Goal: Book appointment/travel/reservation

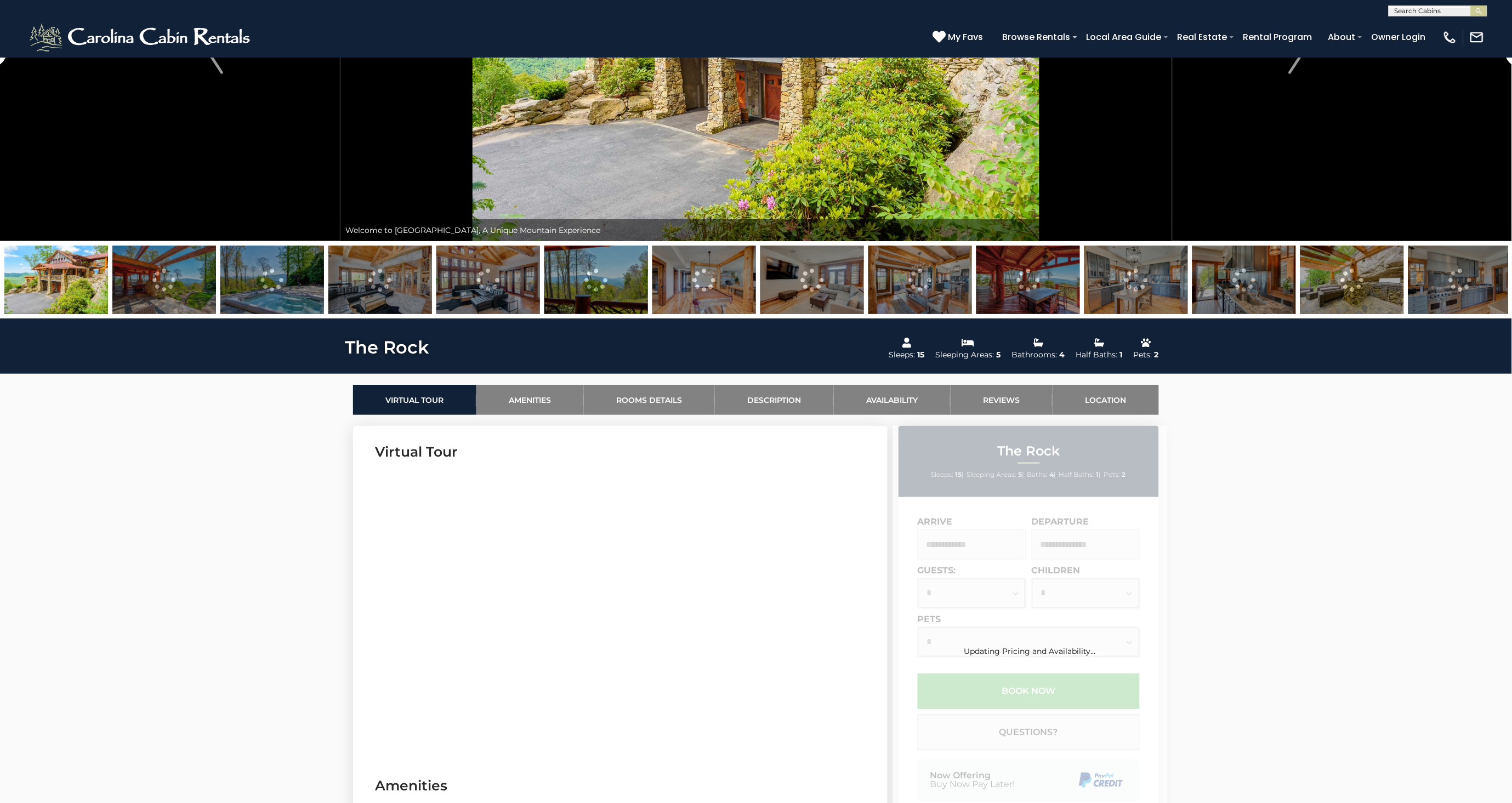
scroll to position [243, 0]
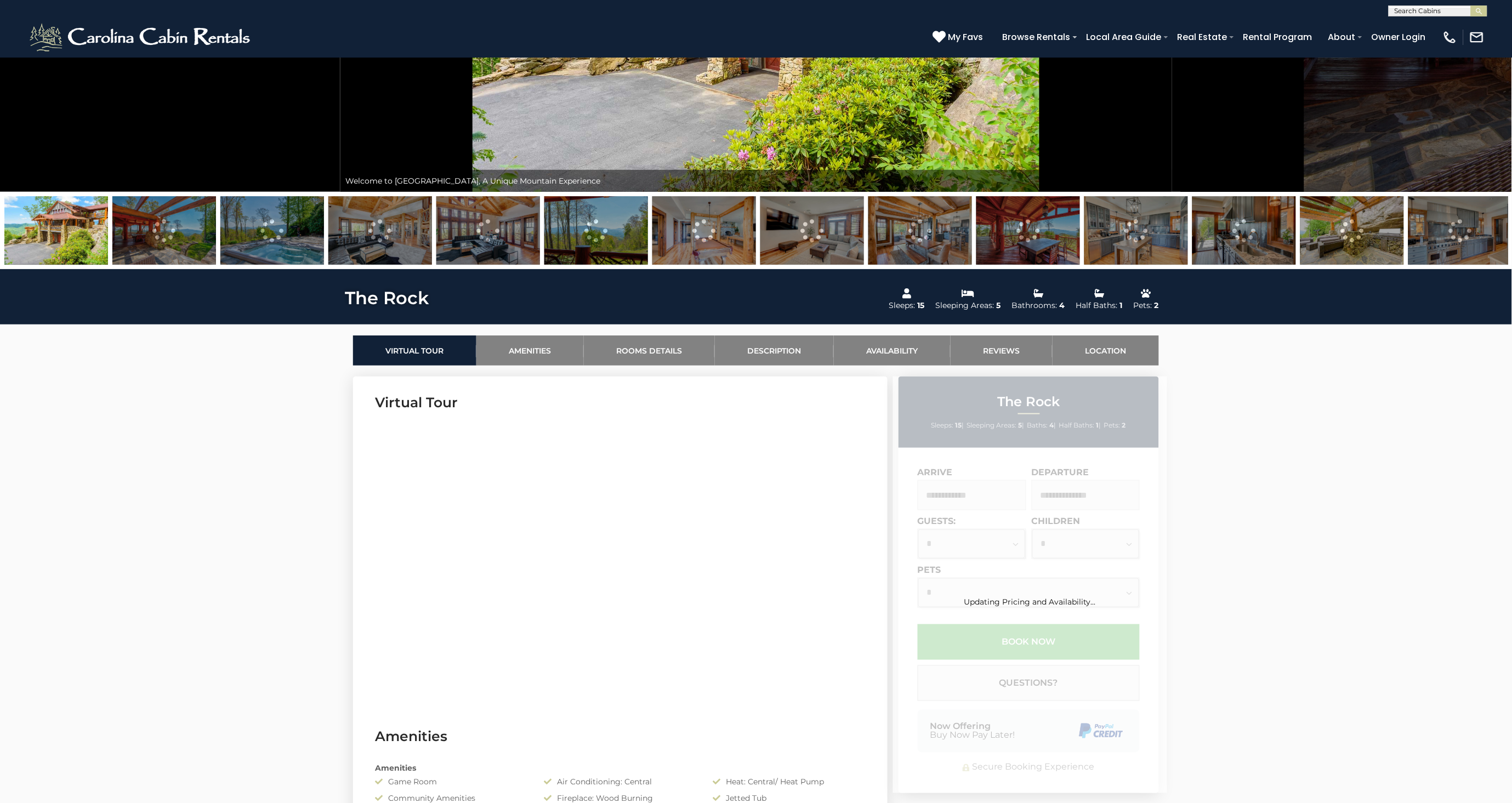
drag, startPoint x: 550, startPoint y: 289, endPoint x: 1285, endPoint y: 450, distance: 752.4
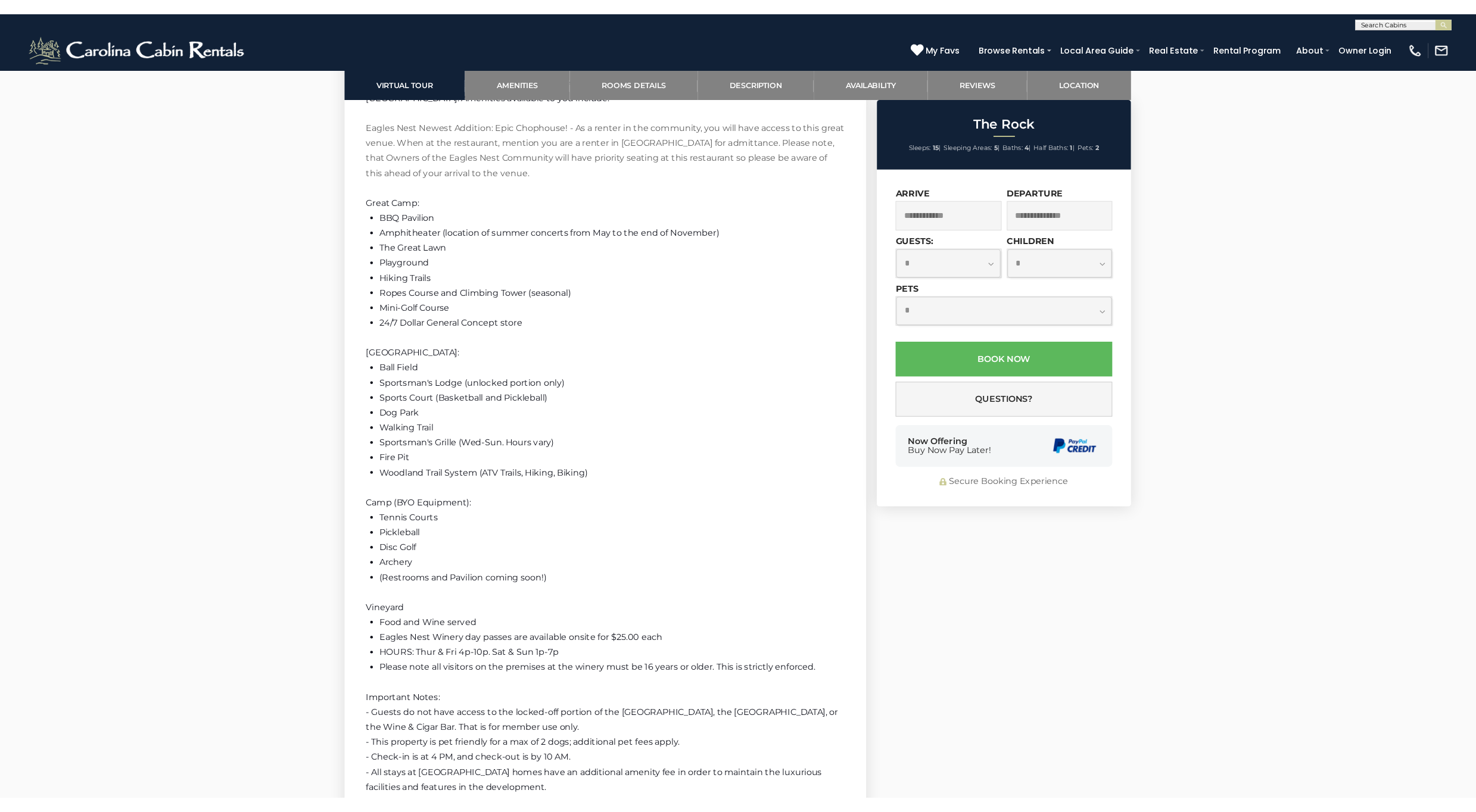
scroll to position [2183, 0]
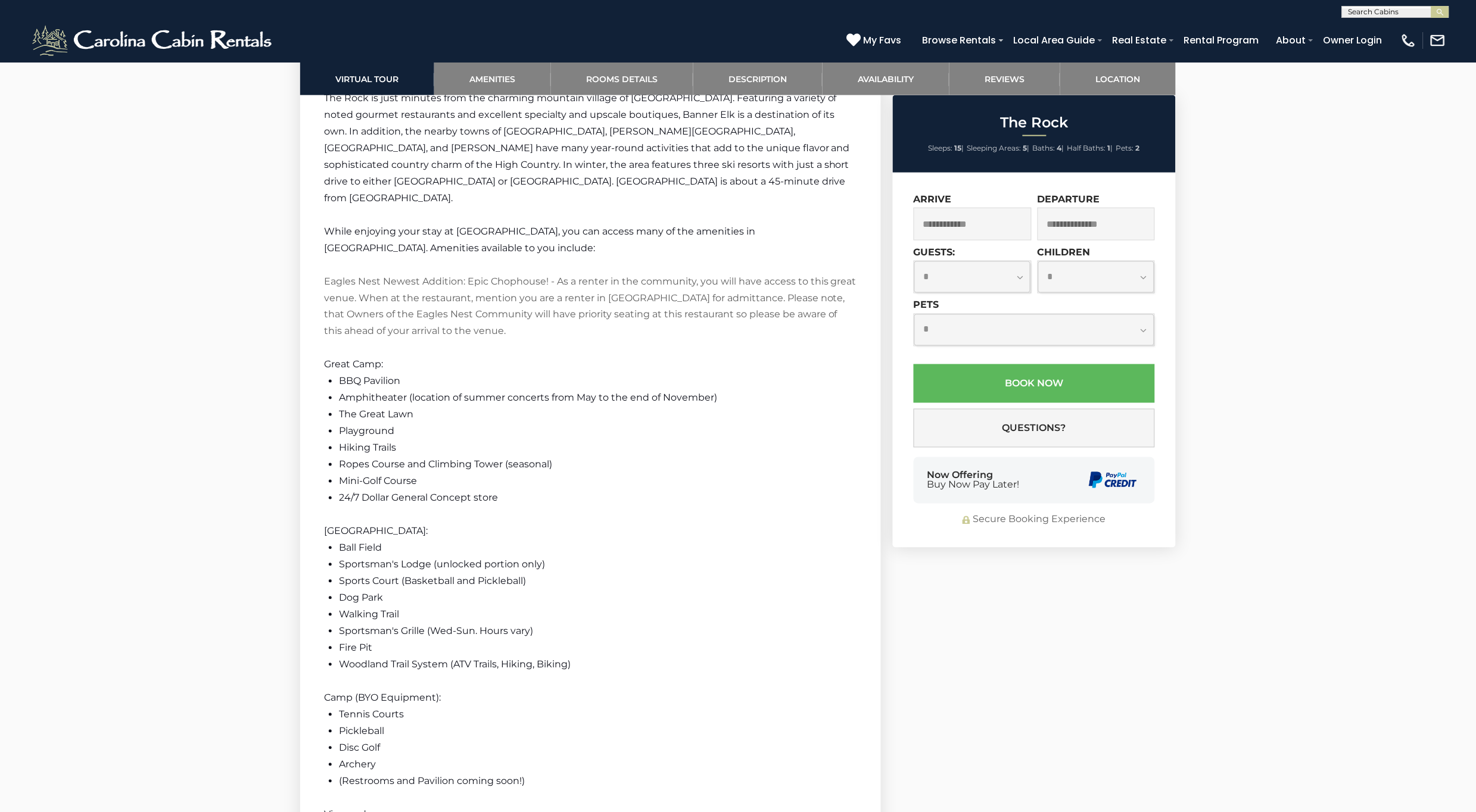
click at [983, 218] on input "text" at bounding box center [972, 223] width 118 height 33
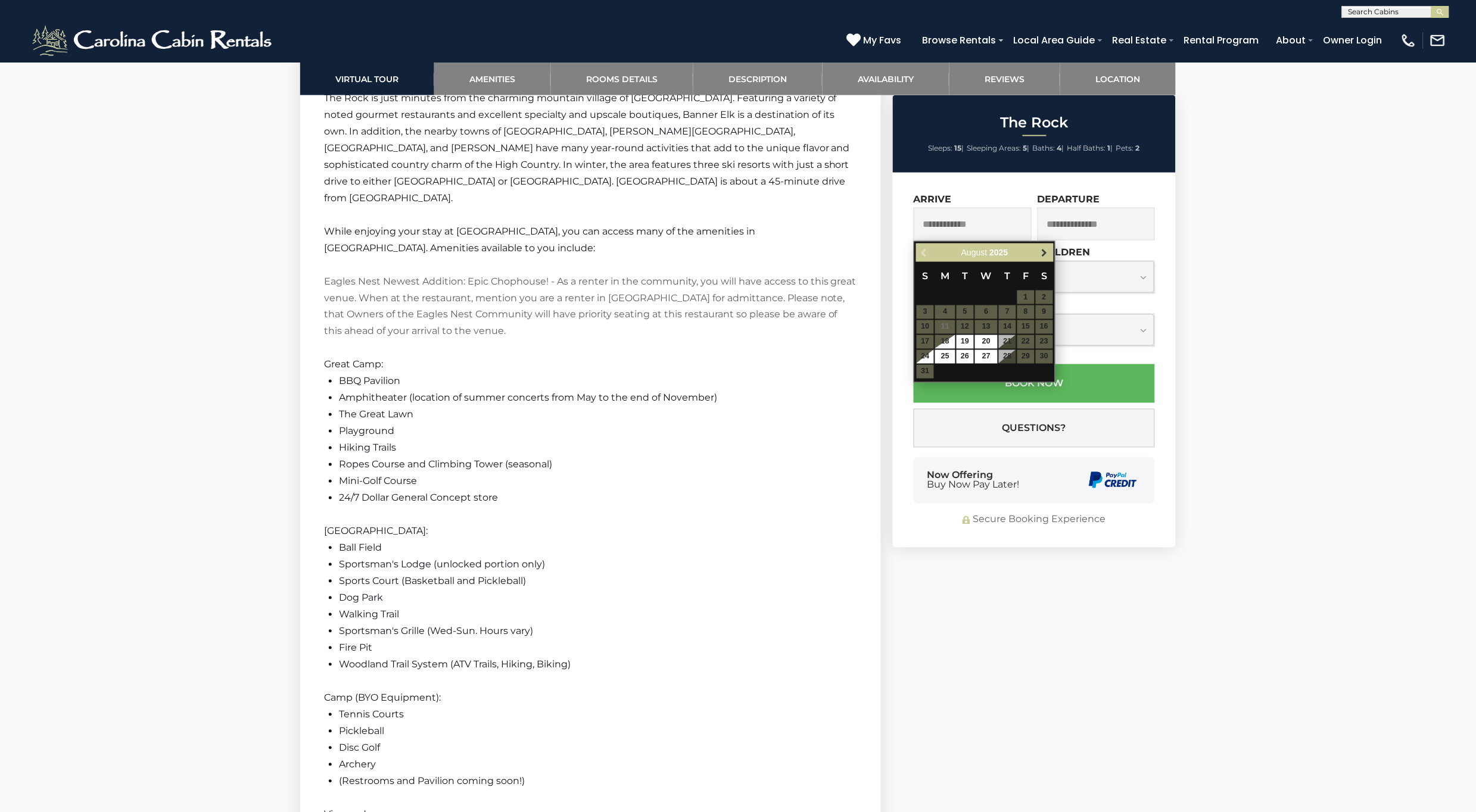
click at [1038, 256] on link "Next" at bounding box center [1045, 253] width 15 height 15
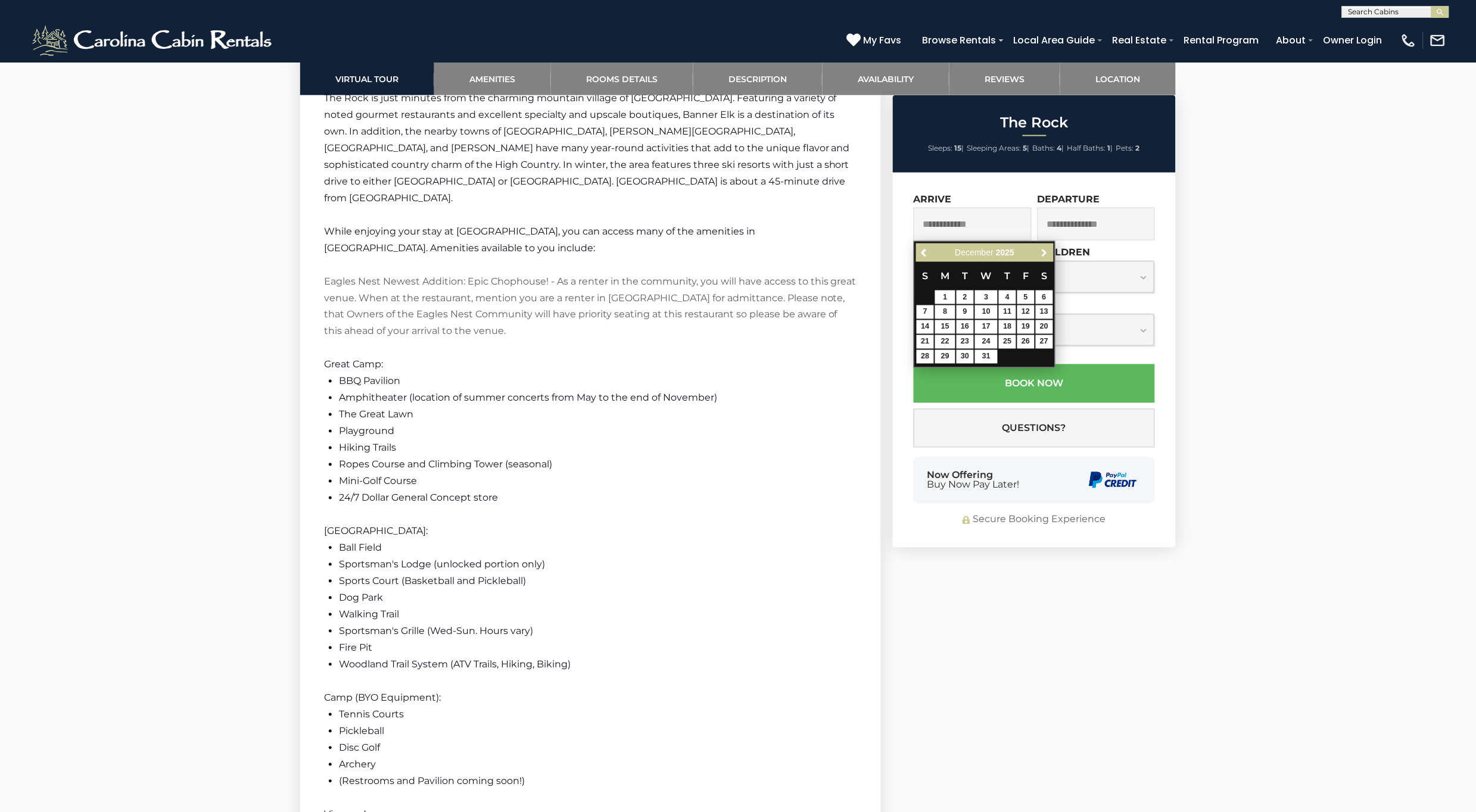
click at [1038, 256] on link "Next" at bounding box center [1045, 253] width 15 height 15
click at [1038, 255] on link "Next" at bounding box center [1045, 253] width 15 height 15
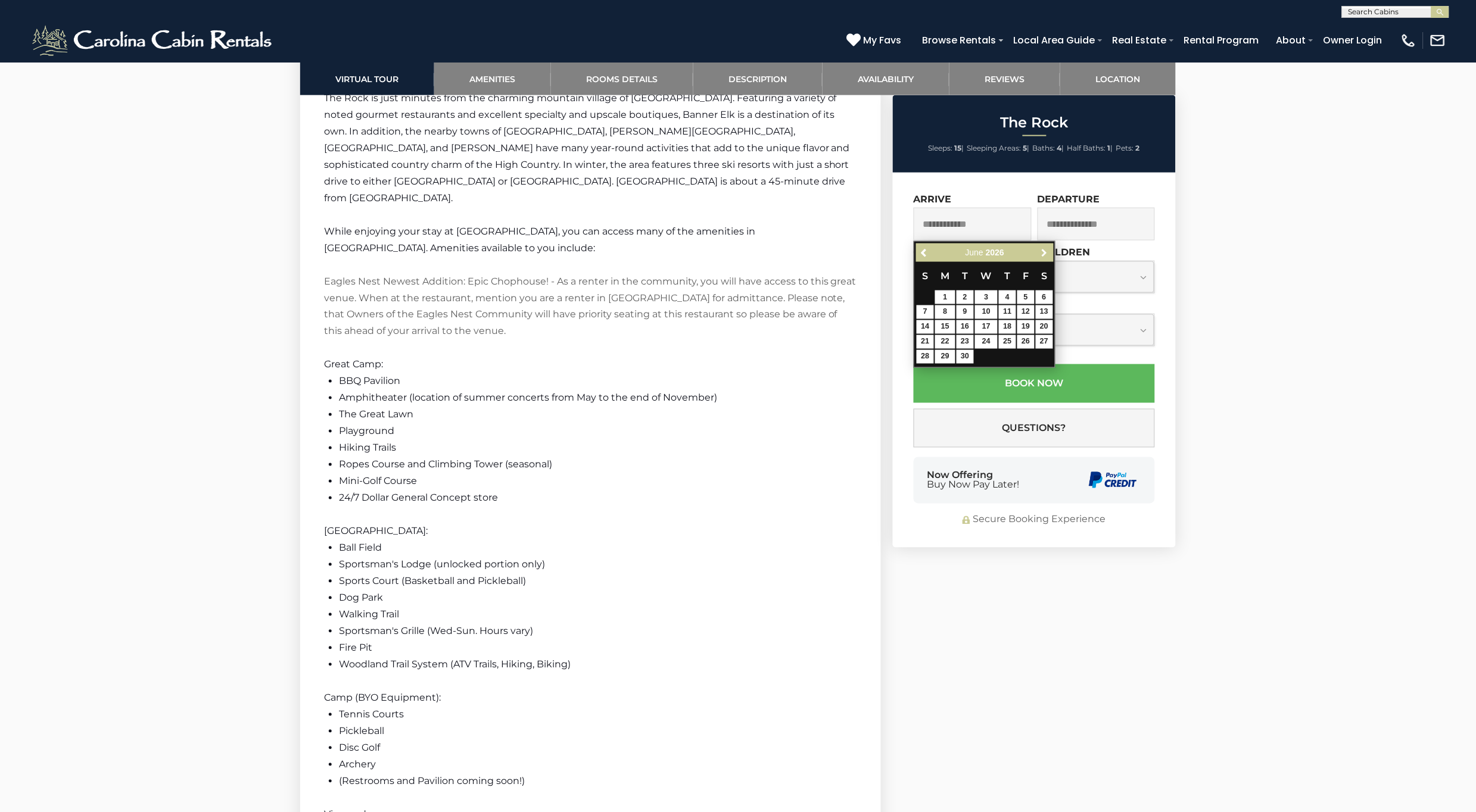
click at [1038, 255] on link "Next" at bounding box center [1045, 253] width 15 height 15
click at [925, 328] on link "12" at bounding box center [925, 327] width 18 height 13
type input "**********"
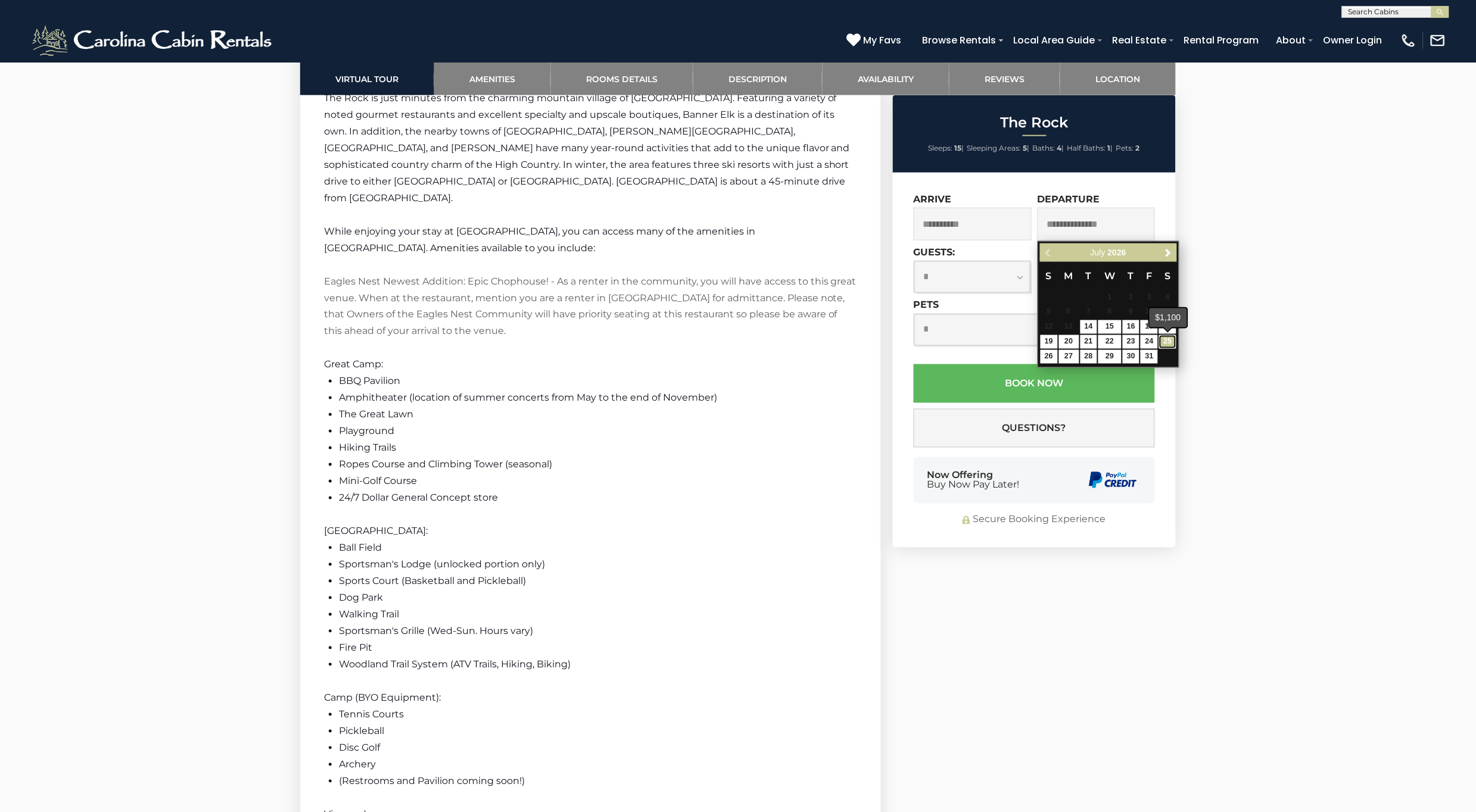
click at [1166, 340] on link "25" at bounding box center [1168, 342] width 18 height 13
type input "**********"
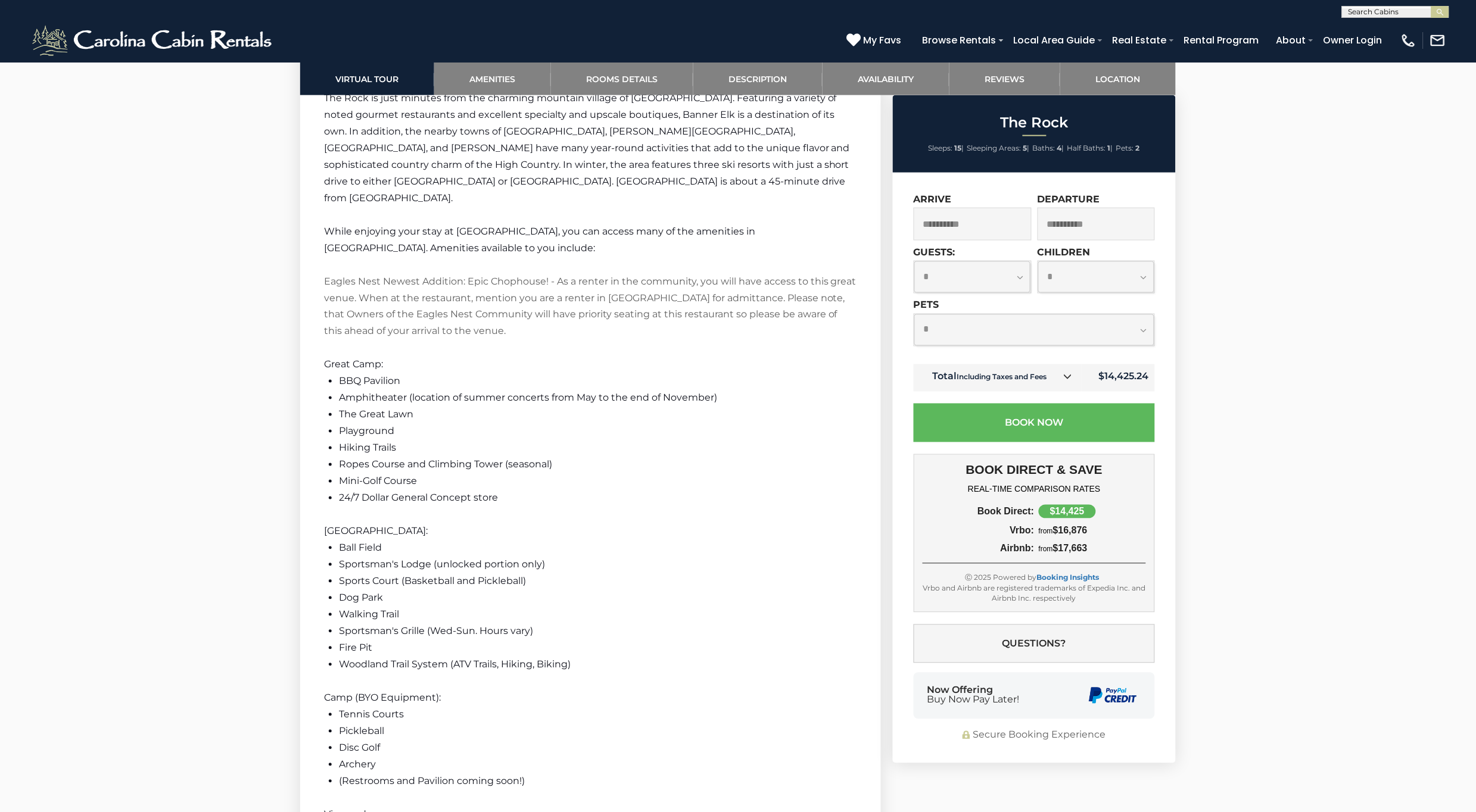
click at [1054, 383] on td "Total Including Taxes and Fees" at bounding box center [997, 378] width 168 height 28
click at [1054, 373] on td "Total Including Taxes and Fees" at bounding box center [997, 378] width 168 height 28
click at [1067, 376] on icon at bounding box center [1069, 377] width 8 height 8
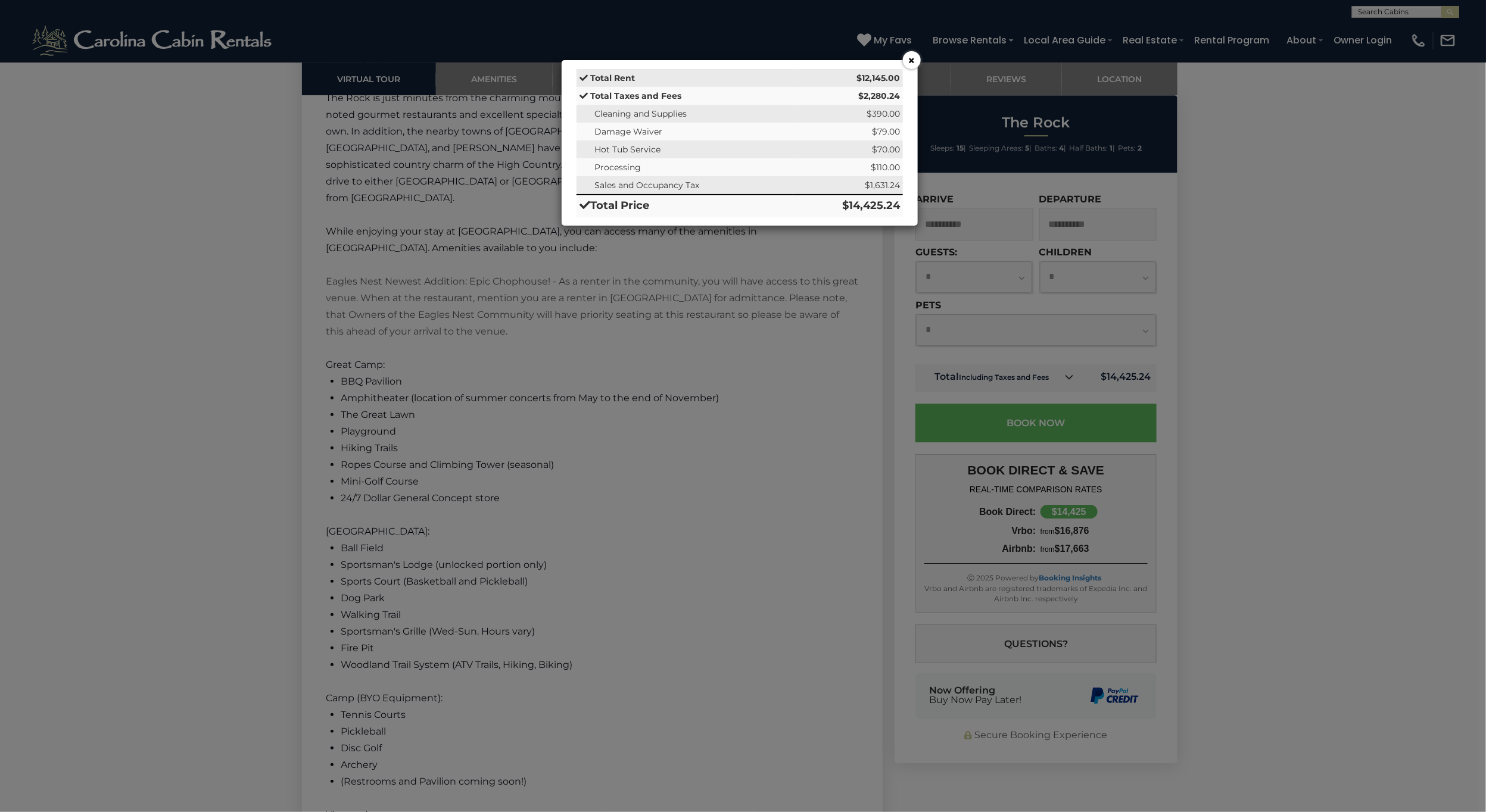
click at [1243, 197] on div "× Total Rent $12,145.00 Total Taxes and Fees $2,280.24 Cleaning and Supplies $3…" at bounding box center [743, 406] width 1486 height 812
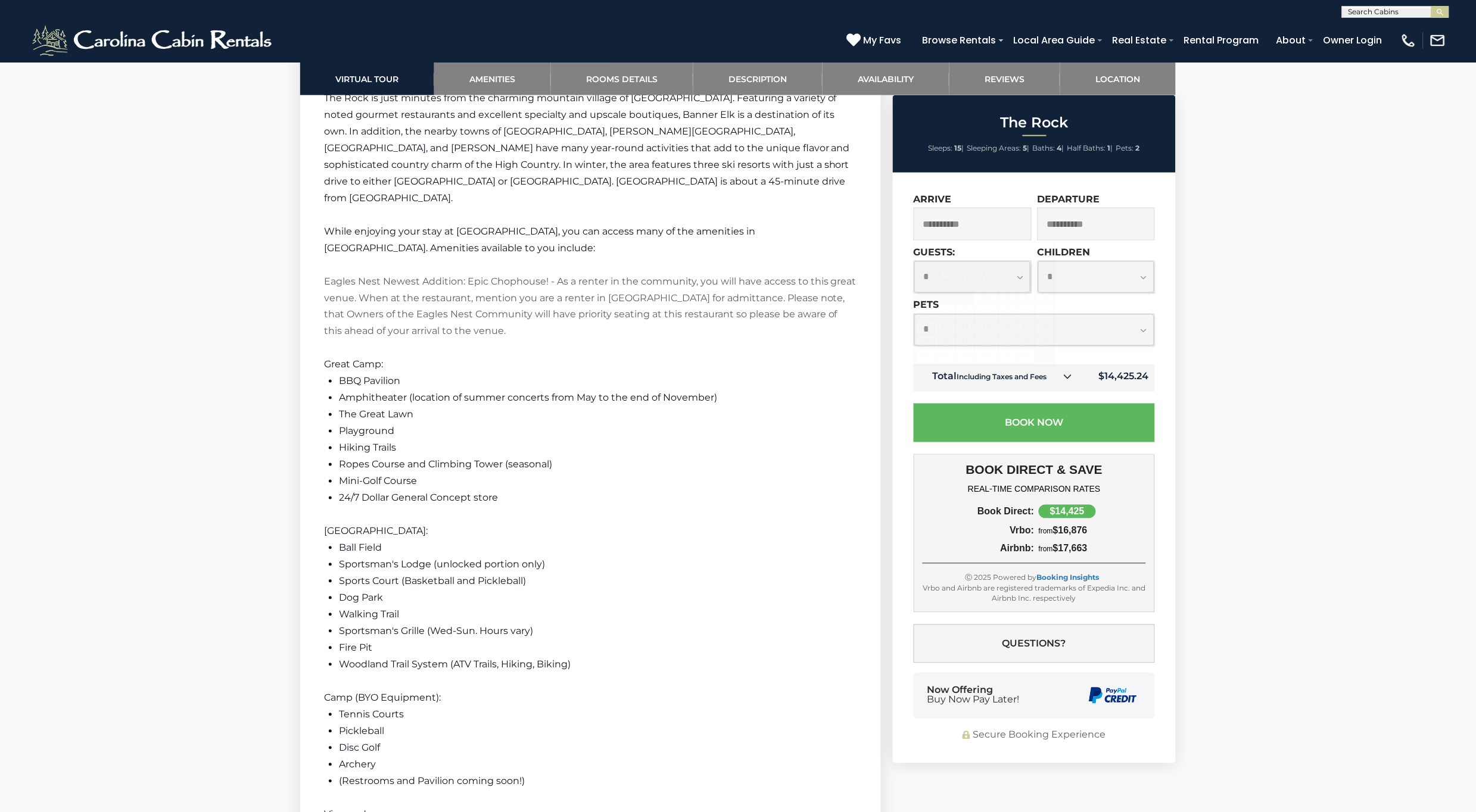
click at [987, 218] on input "**********" at bounding box center [972, 223] width 118 height 33
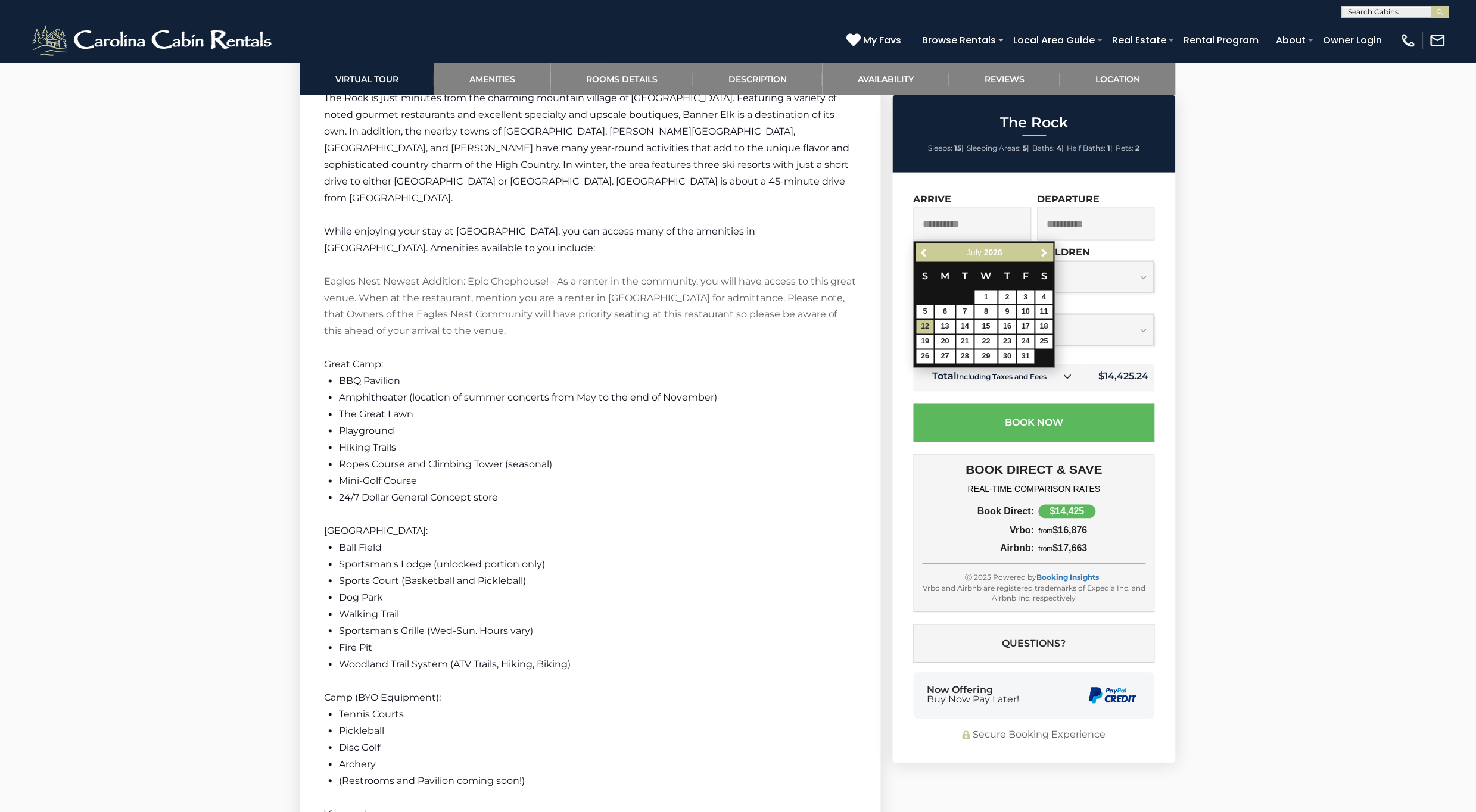
click at [1250, 360] on div at bounding box center [738, 110] width 1476 height 4462
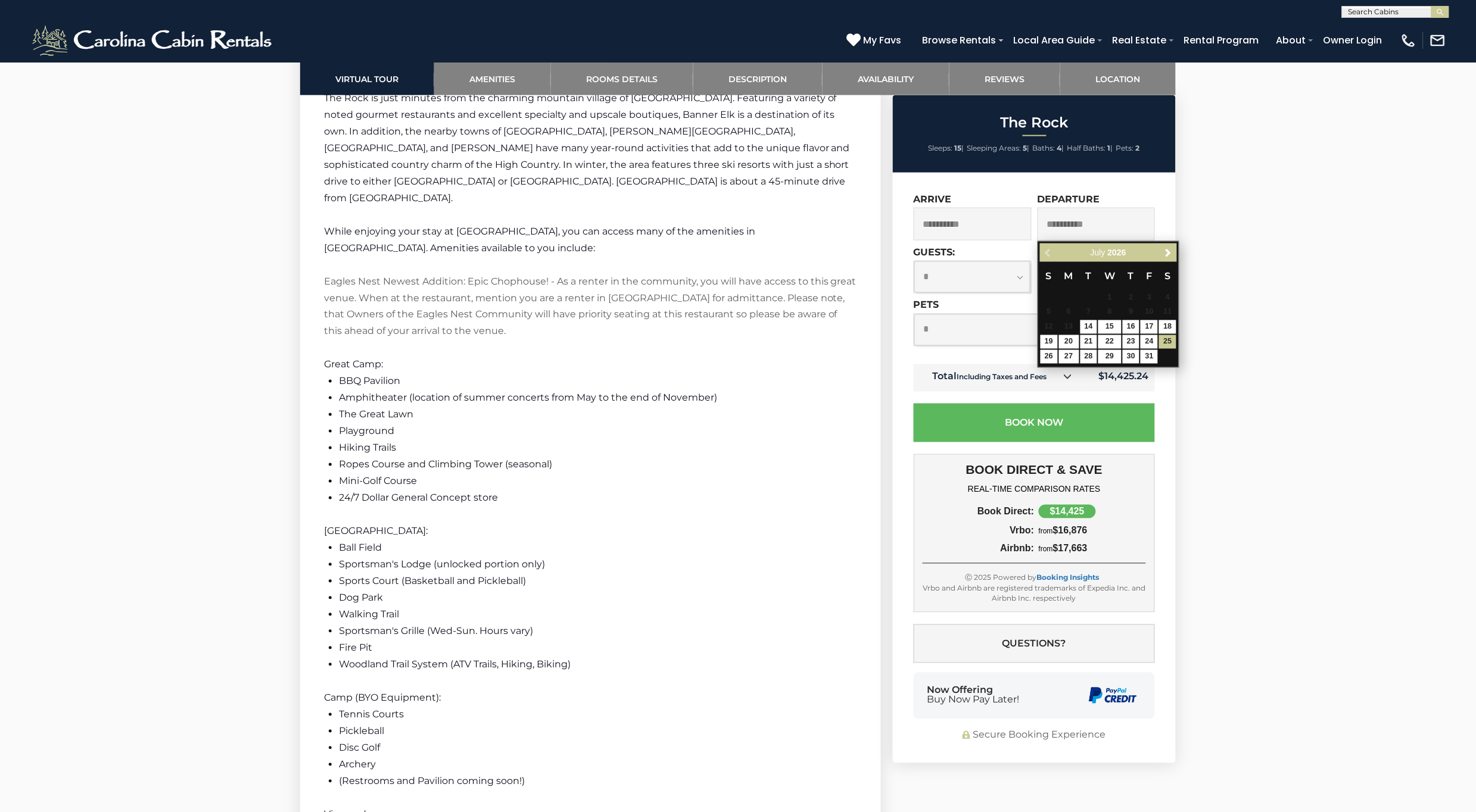
click at [1246, 278] on div at bounding box center [738, 110] width 1476 height 4462
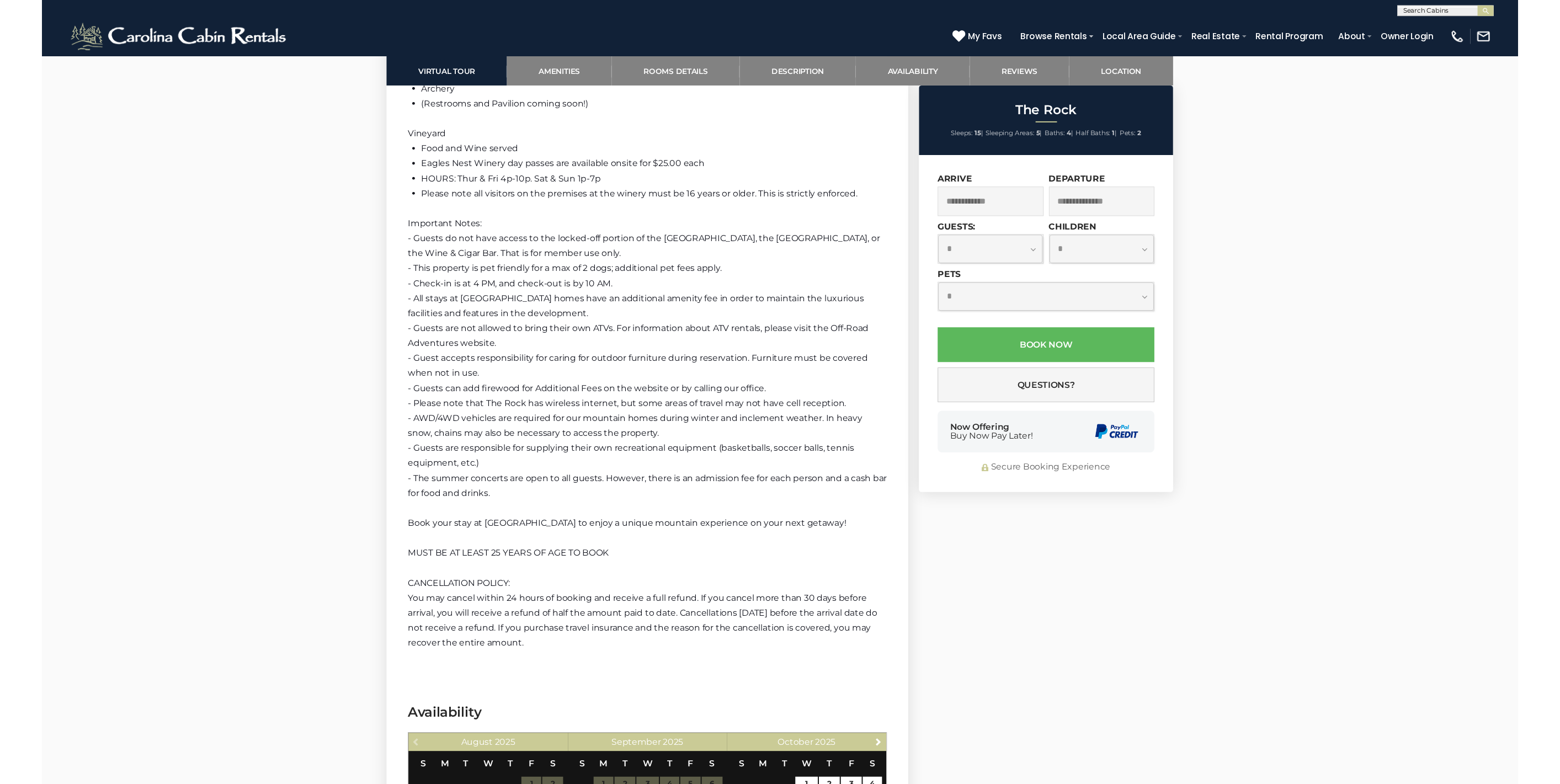
scroll to position [3064, 0]
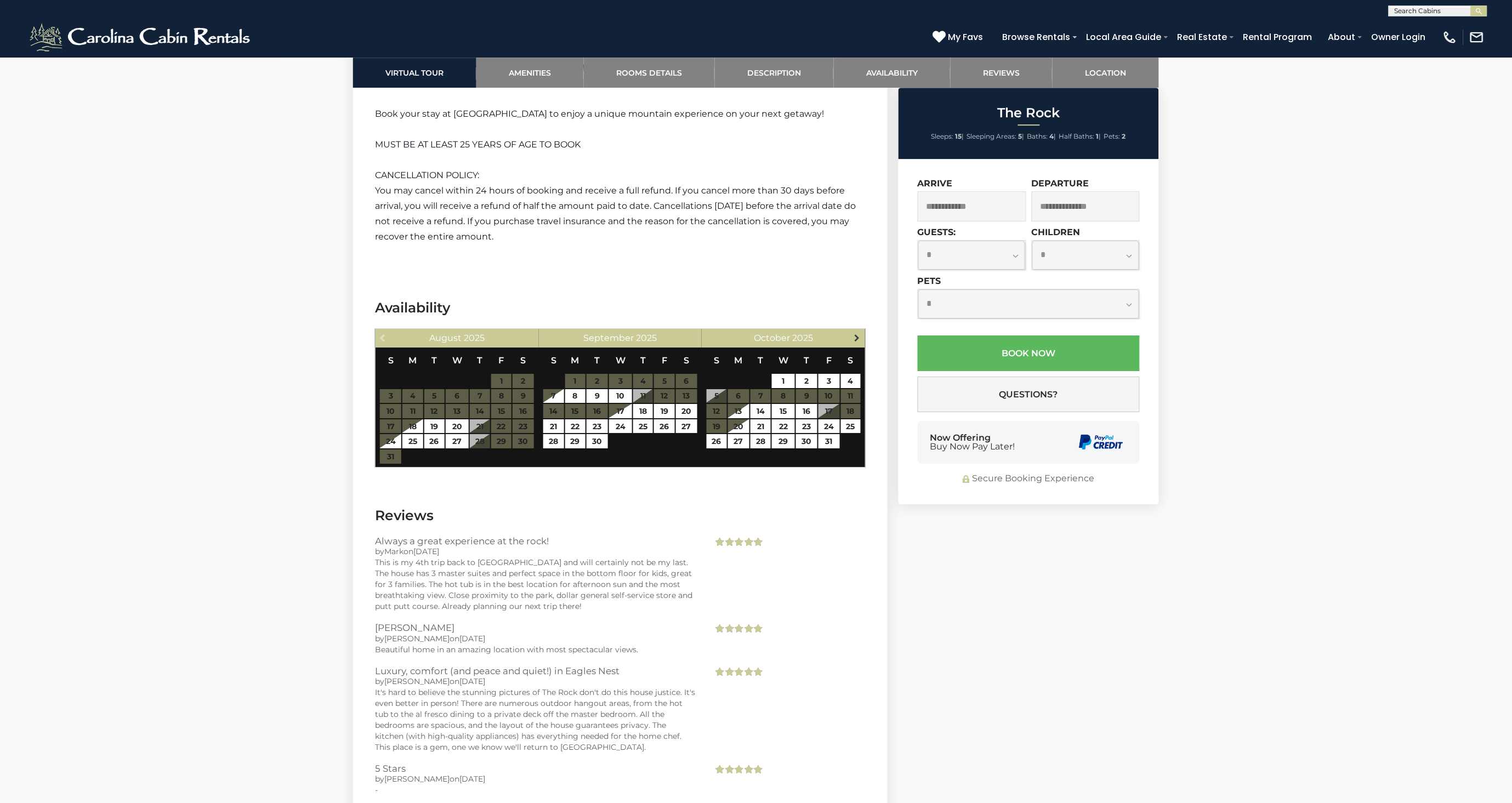
click at [852, 333] on span "Next" at bounding box center [856, 337] width 8 height 8
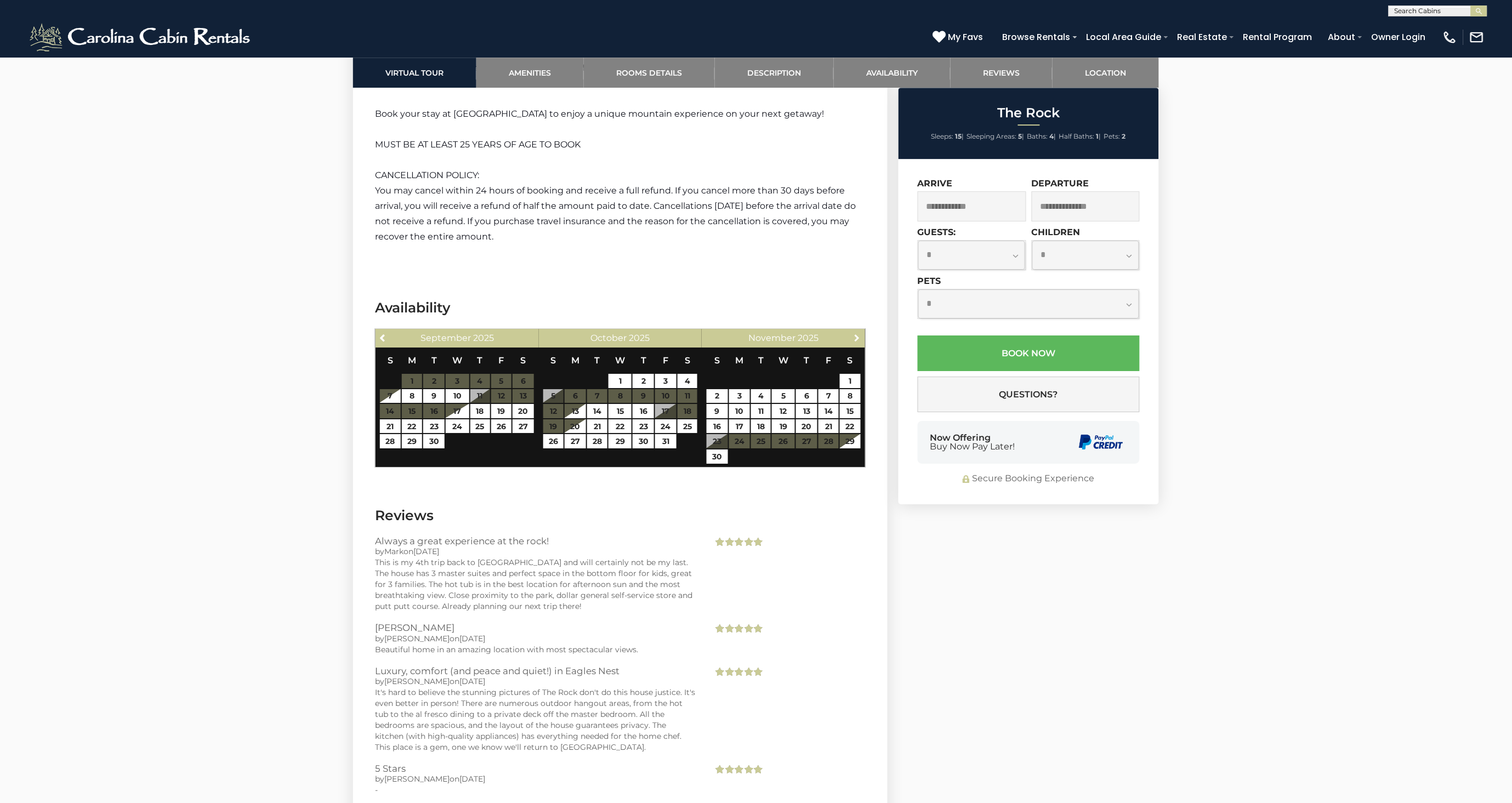
click at [852, 333] on span "Next" at bounding box center [856, 337] width 8 height 8
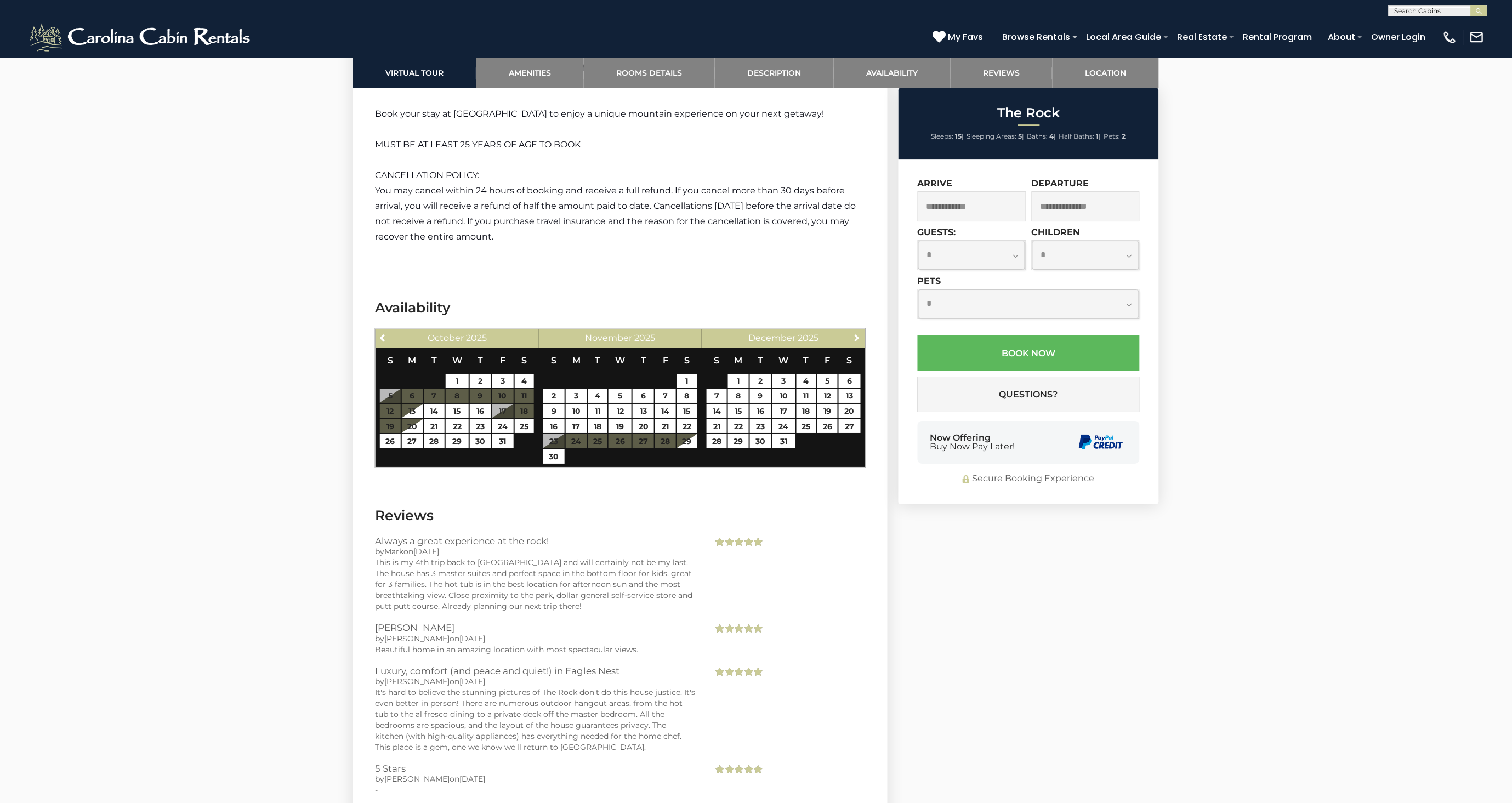
click at [852, 333] on span "Next" at bounding box center [856, 337] width 8 height 8
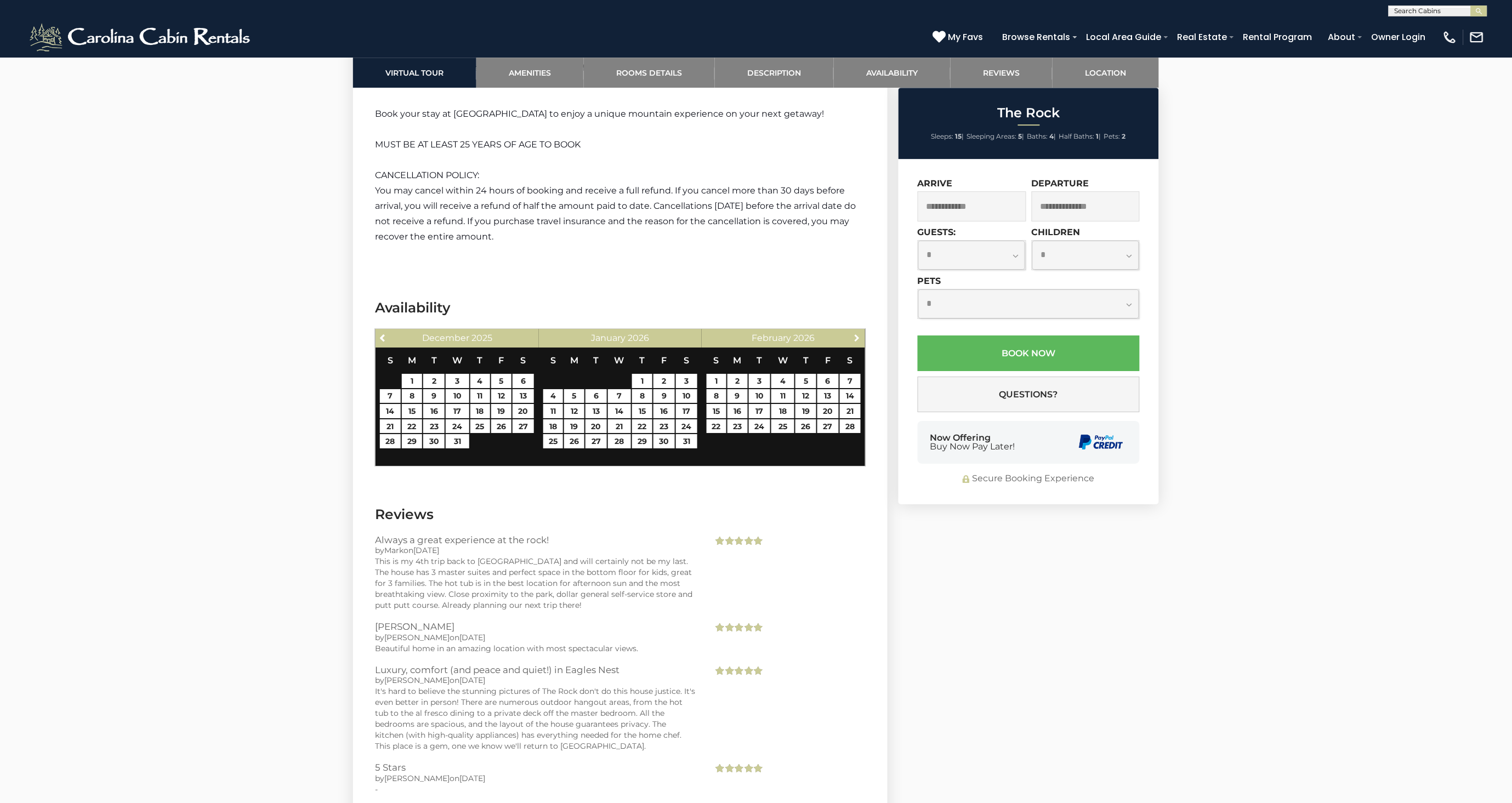
click at [852, 333] on span "Next" at bounding box center [856, 337] width 8 height 8
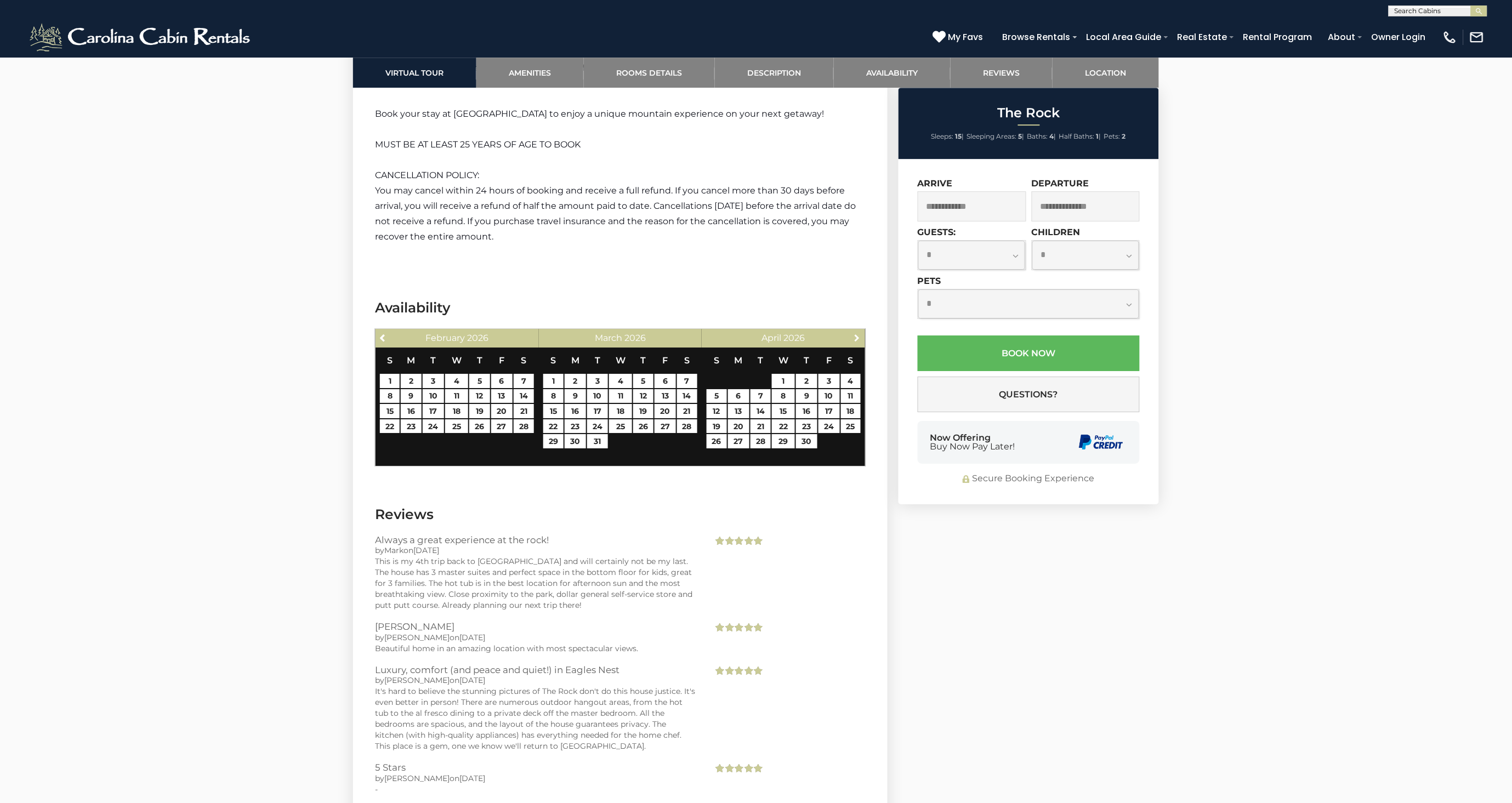
click at [852, 333] on span "Next" at bounding box center [856, 337] width 8 height 8
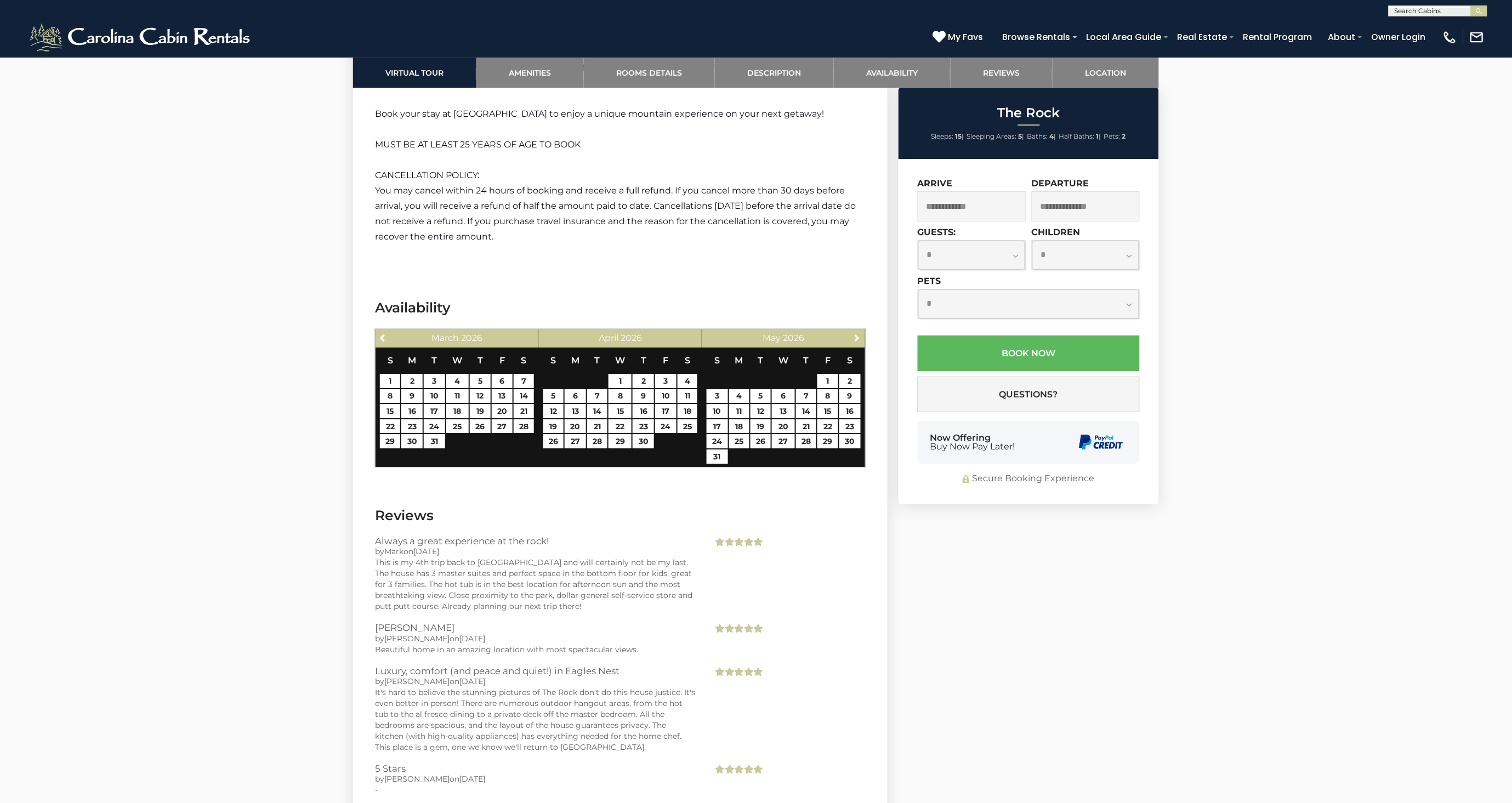
click at [852, 333] on span "Next" at bounding box center [856, 337] width 8 height 8
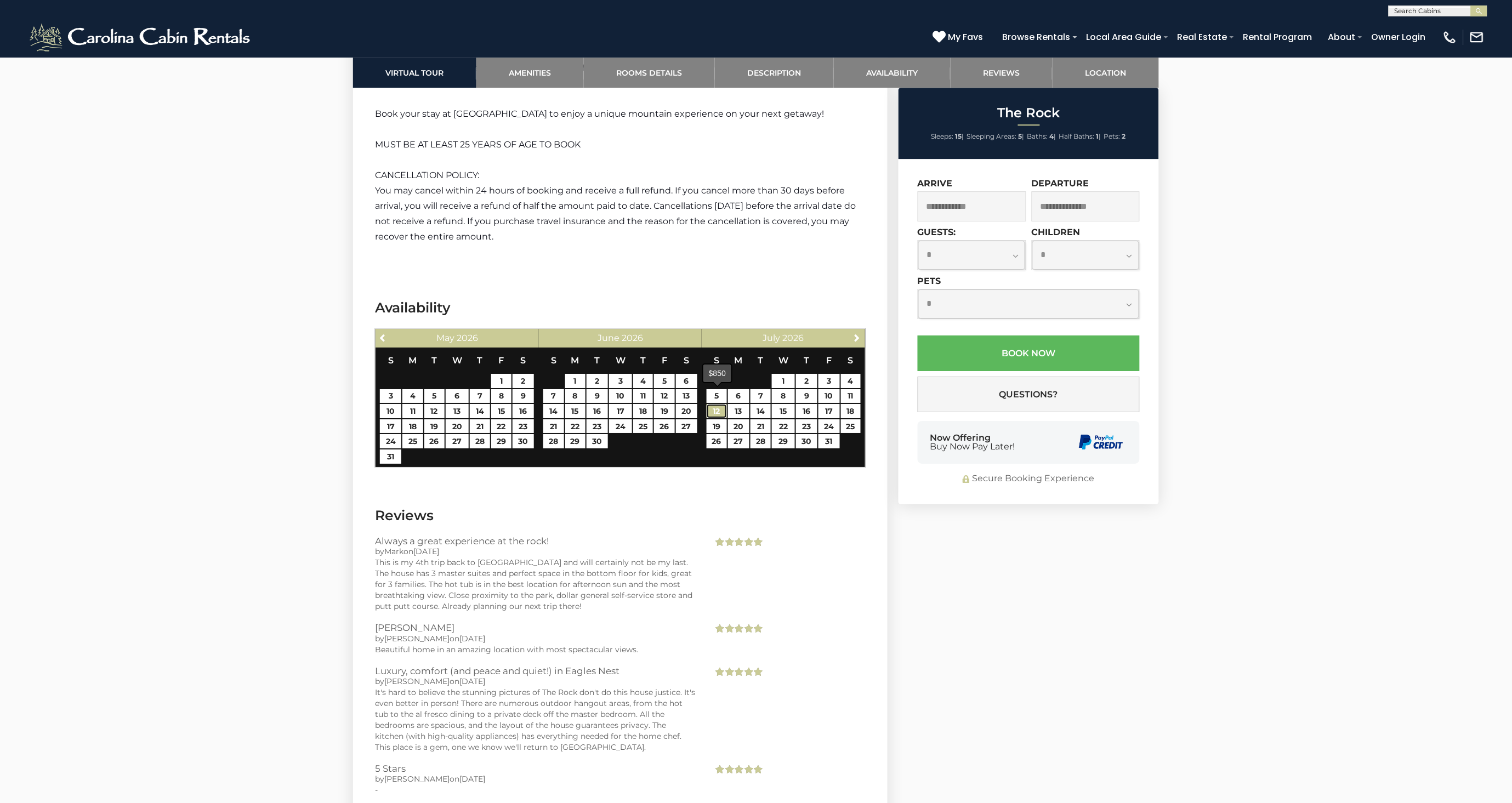
click at [713, 404] on link "12" at bounding box center [717, 411] width 20 height 15
type input "**********"
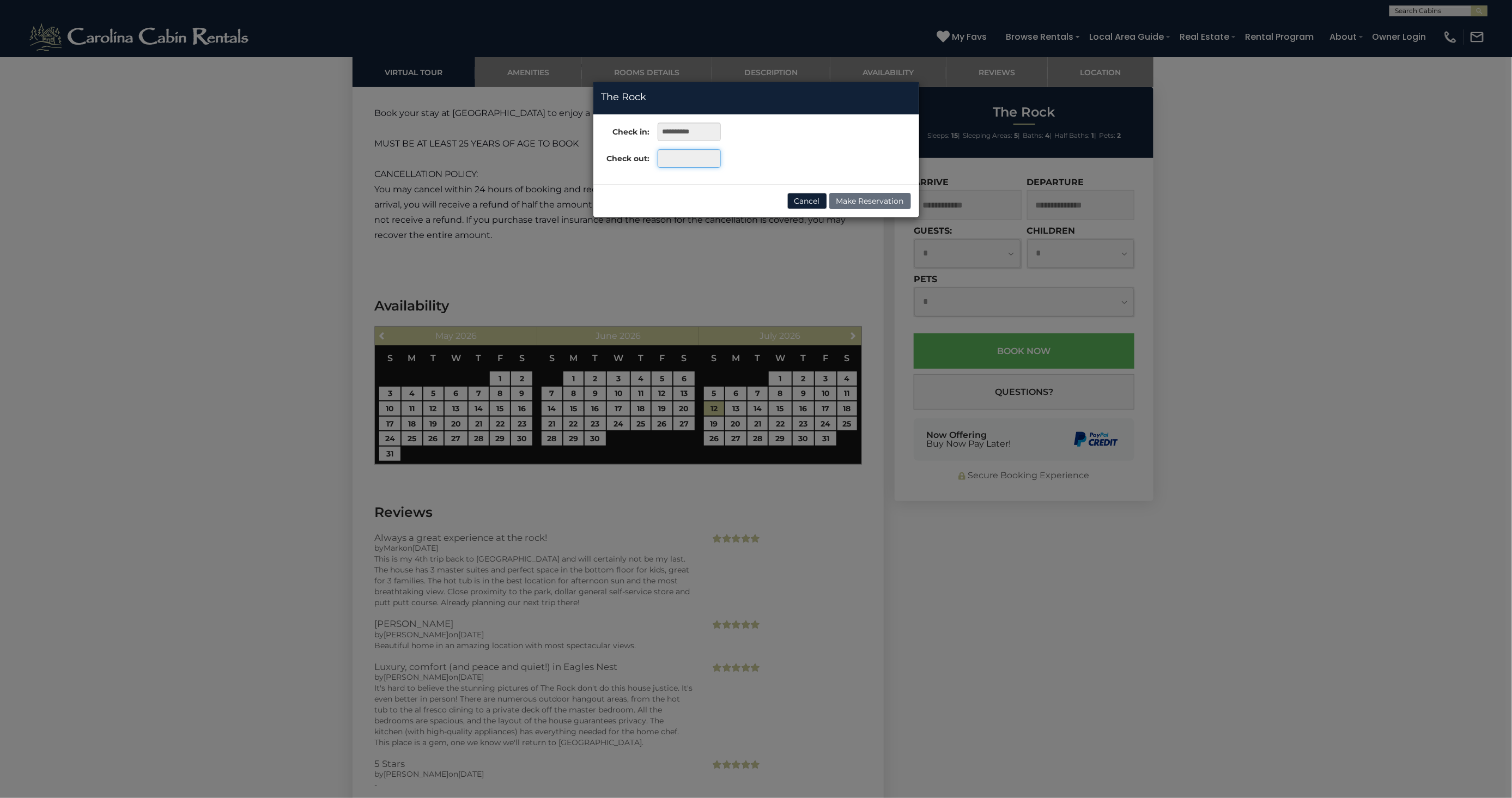
click at [689, 158] on input "text" at bounding box center [689, 158] width 63 height 18
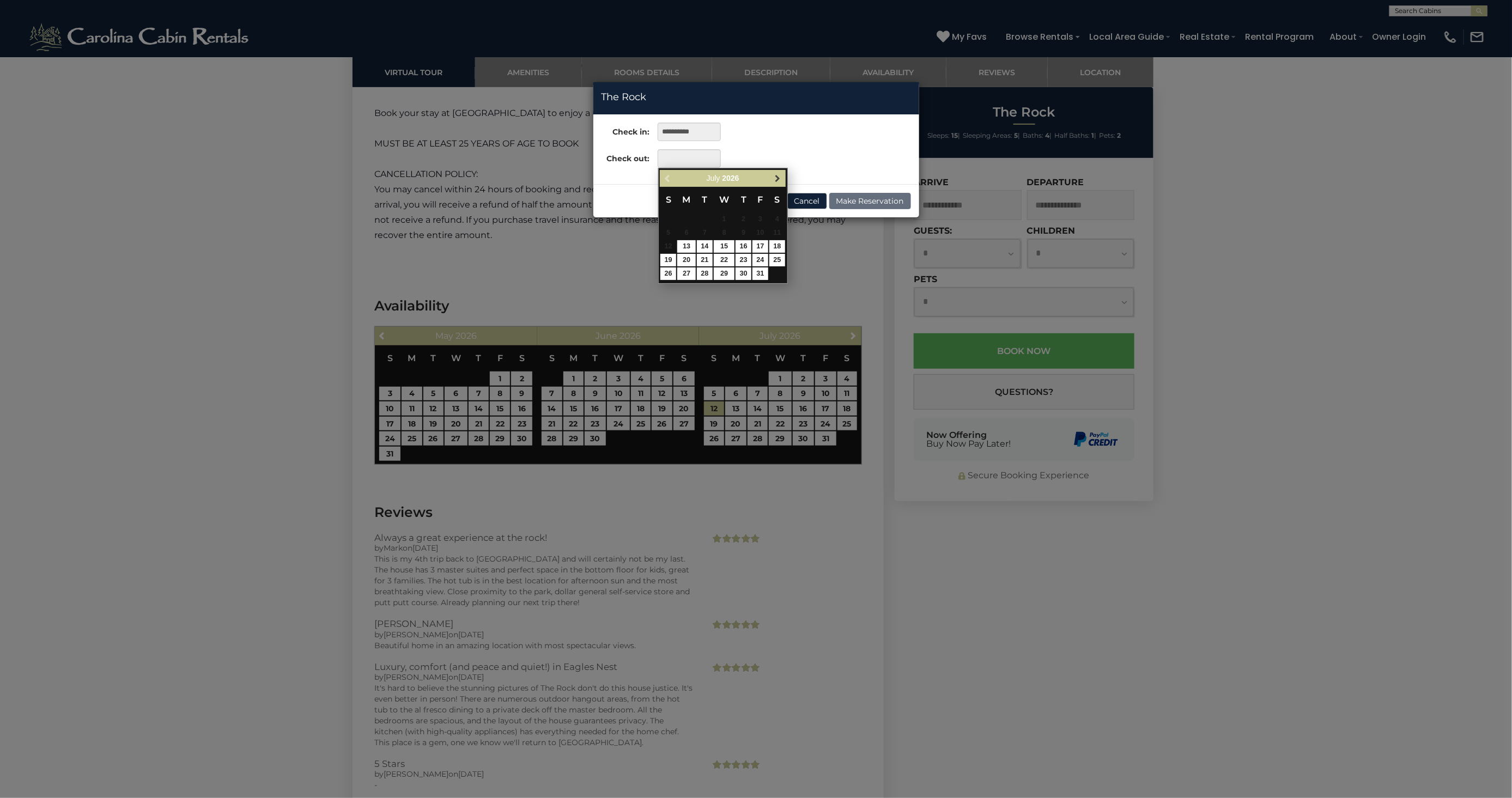
click at [780, 178] on span "Next" at bounding box center [777, 178] width 8 height 8
click at [662, 247] on link "9" at bounding box center [668, 246] width 16 height 12
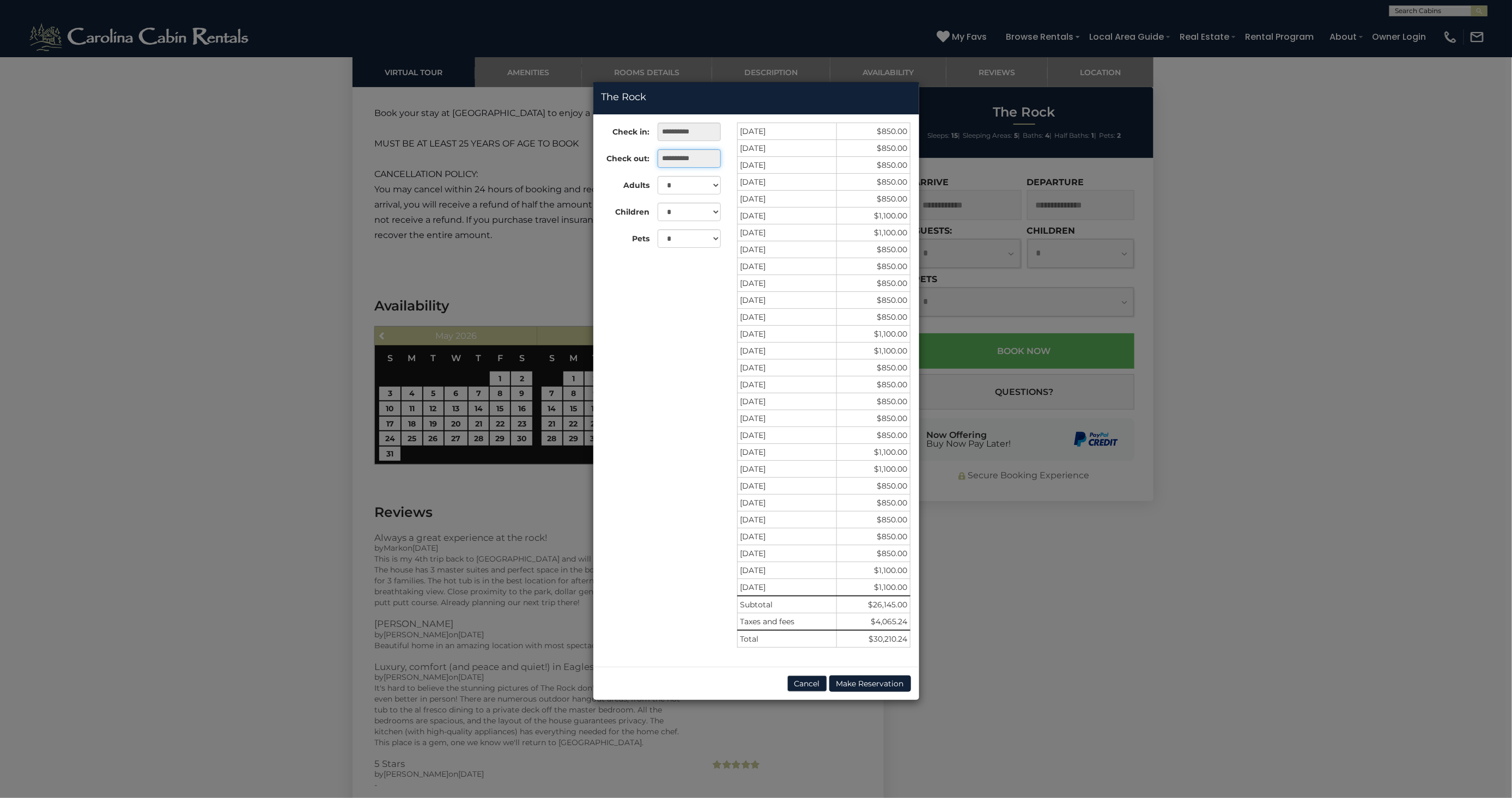
click at [679, 151] on input "**********" at bounding box center [689, 158] width 63 height 18
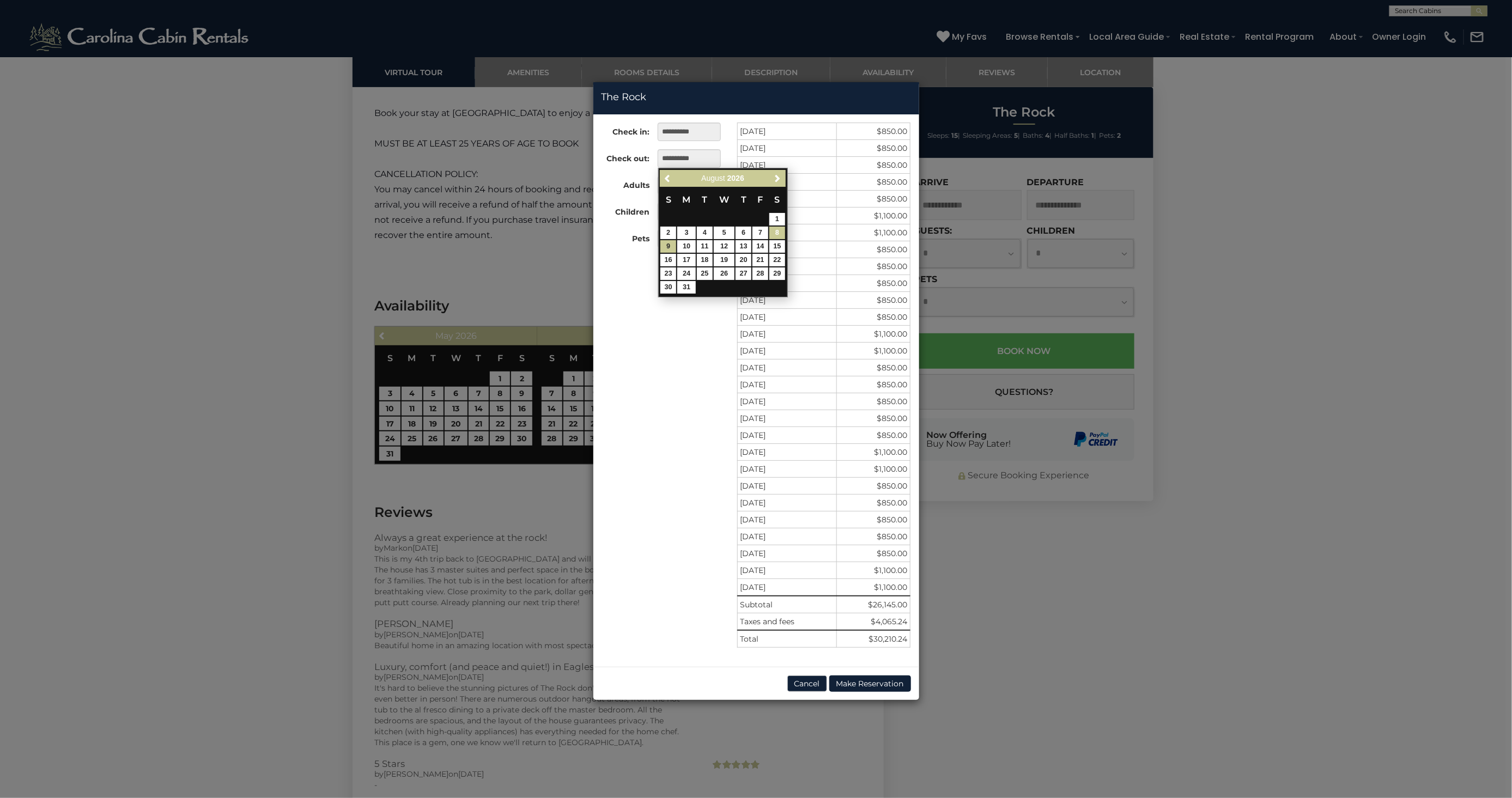
click at [777, 230] on link "8" at bounding box center [777, 233] width 16 height 12
type input "**********"
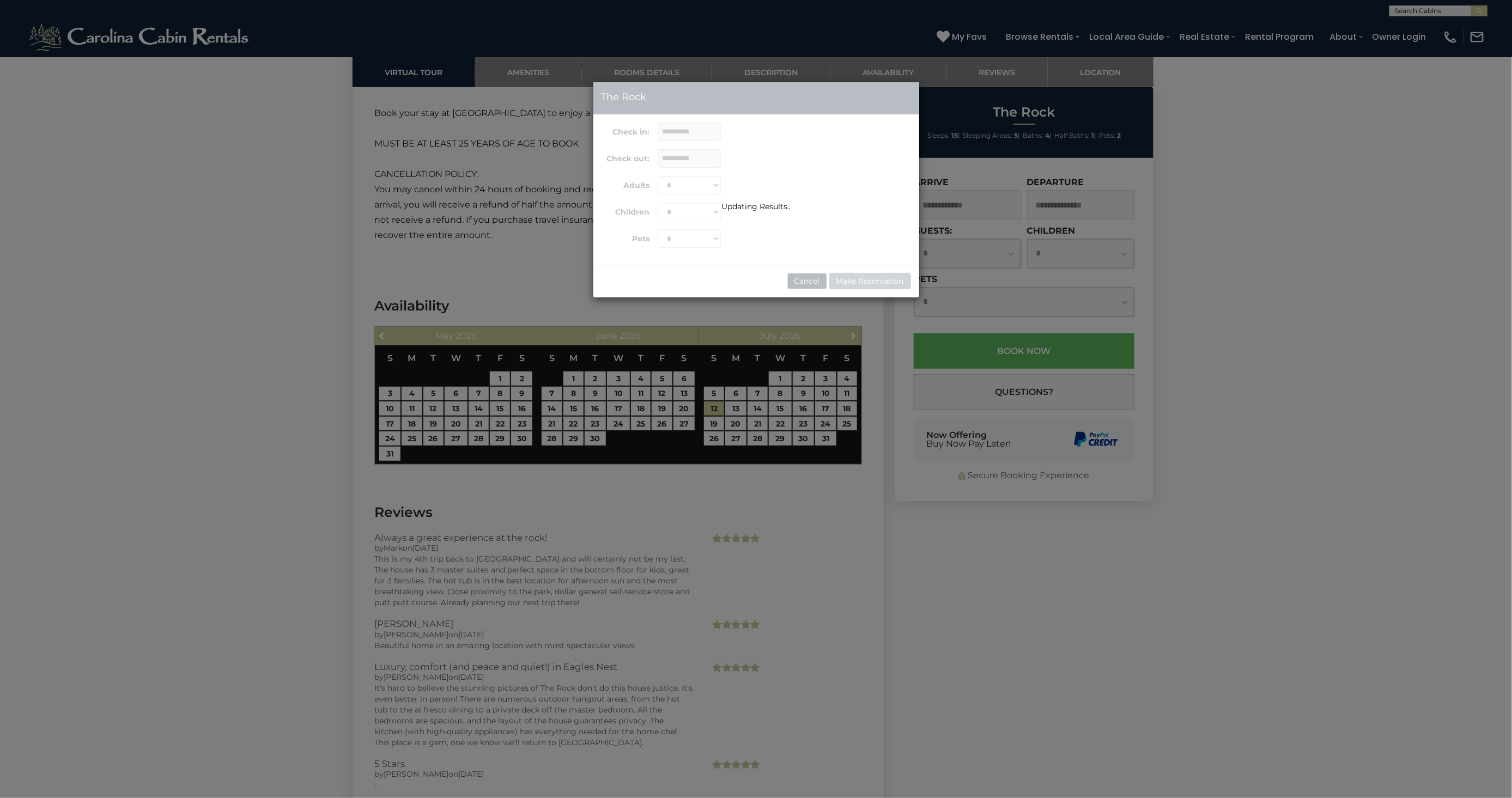
click at [798, 288] on div "Updating Results.." at bounding box center [756, 190] width 326 height 215
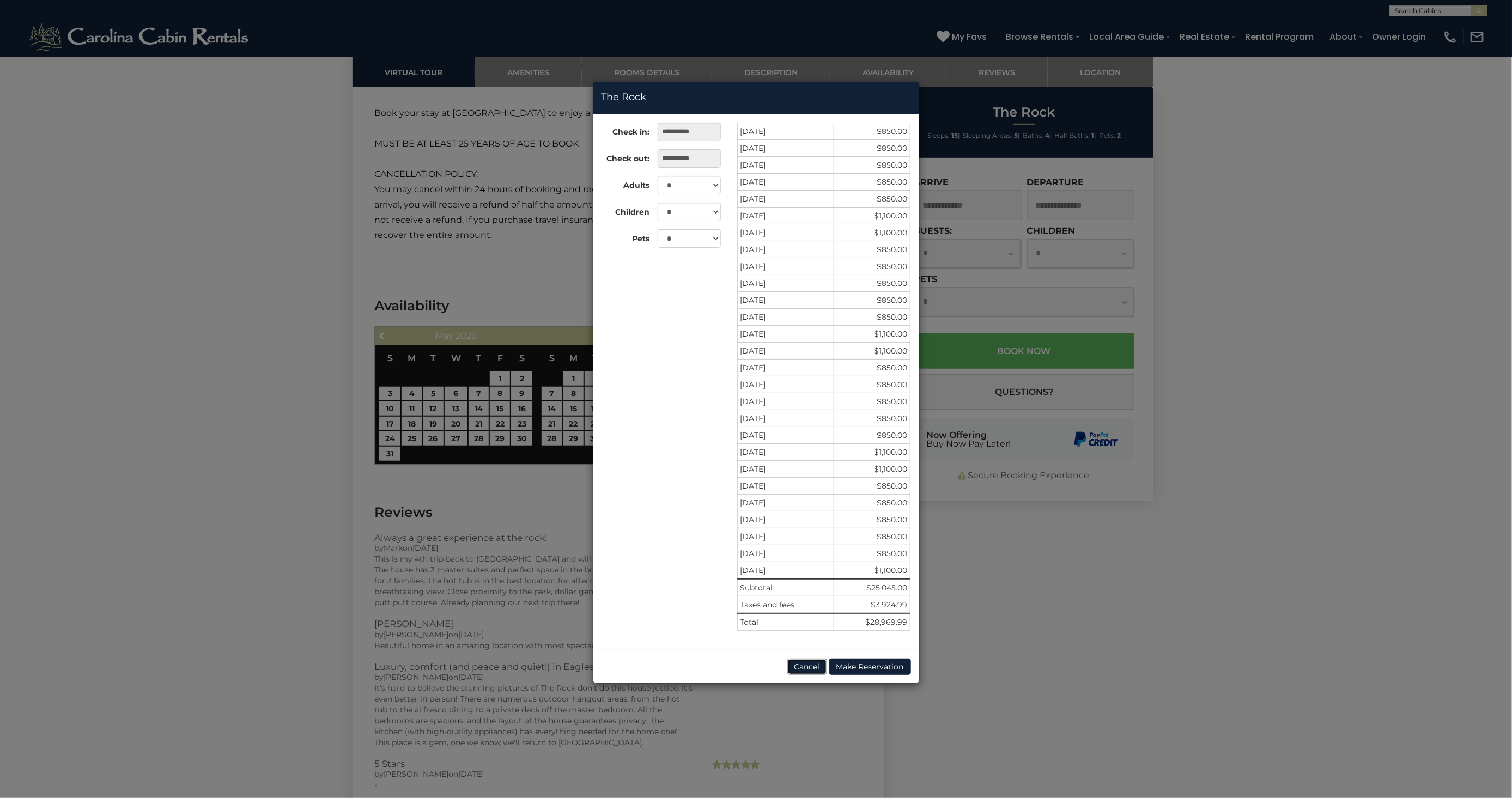
click at [801, 666] on button "Cancel" at bounding box center [807, 666] width 40 height 16
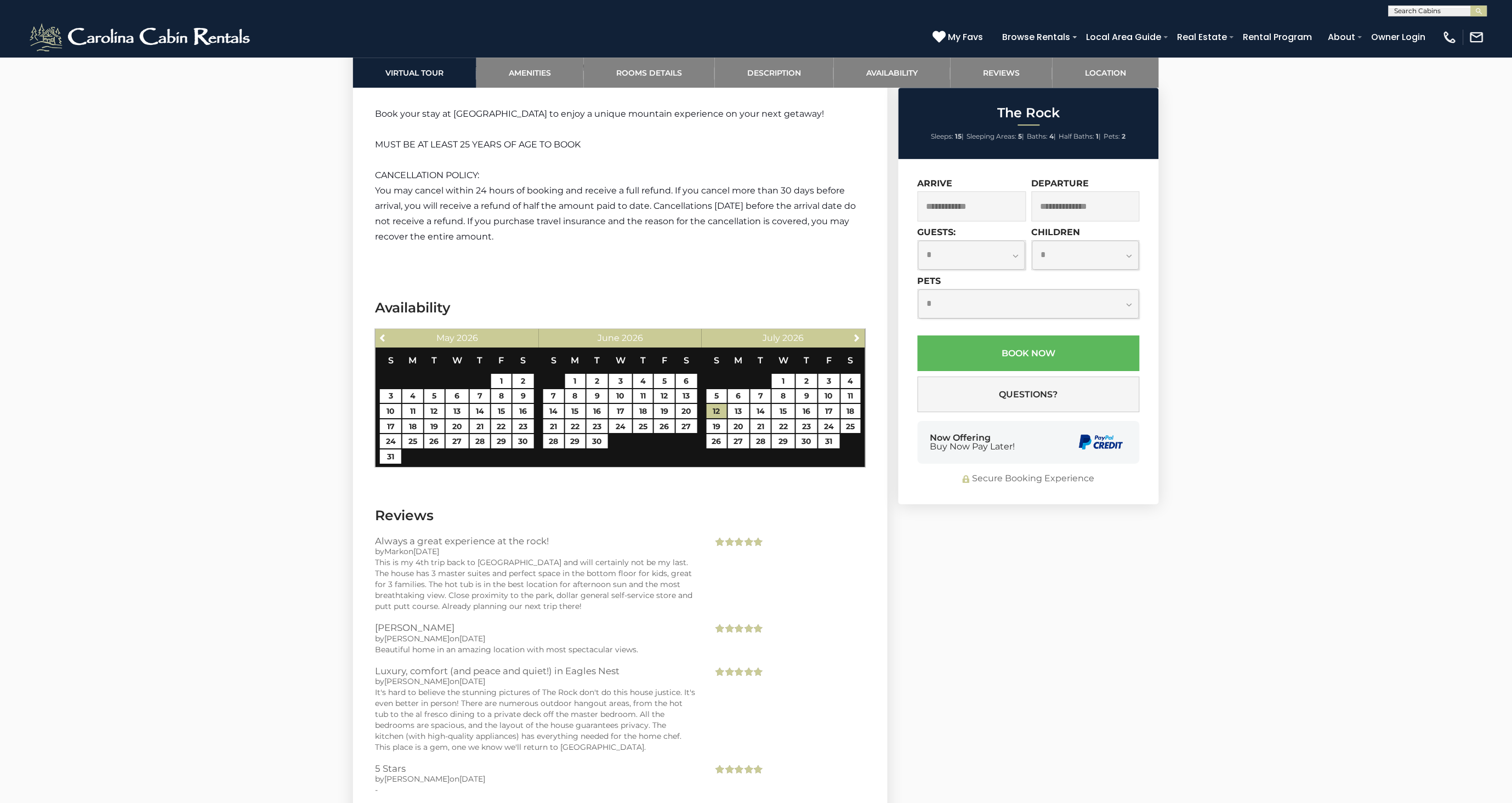
click at [950, 206] on input "text" at bounding box center [972, 206] width 109 height 30
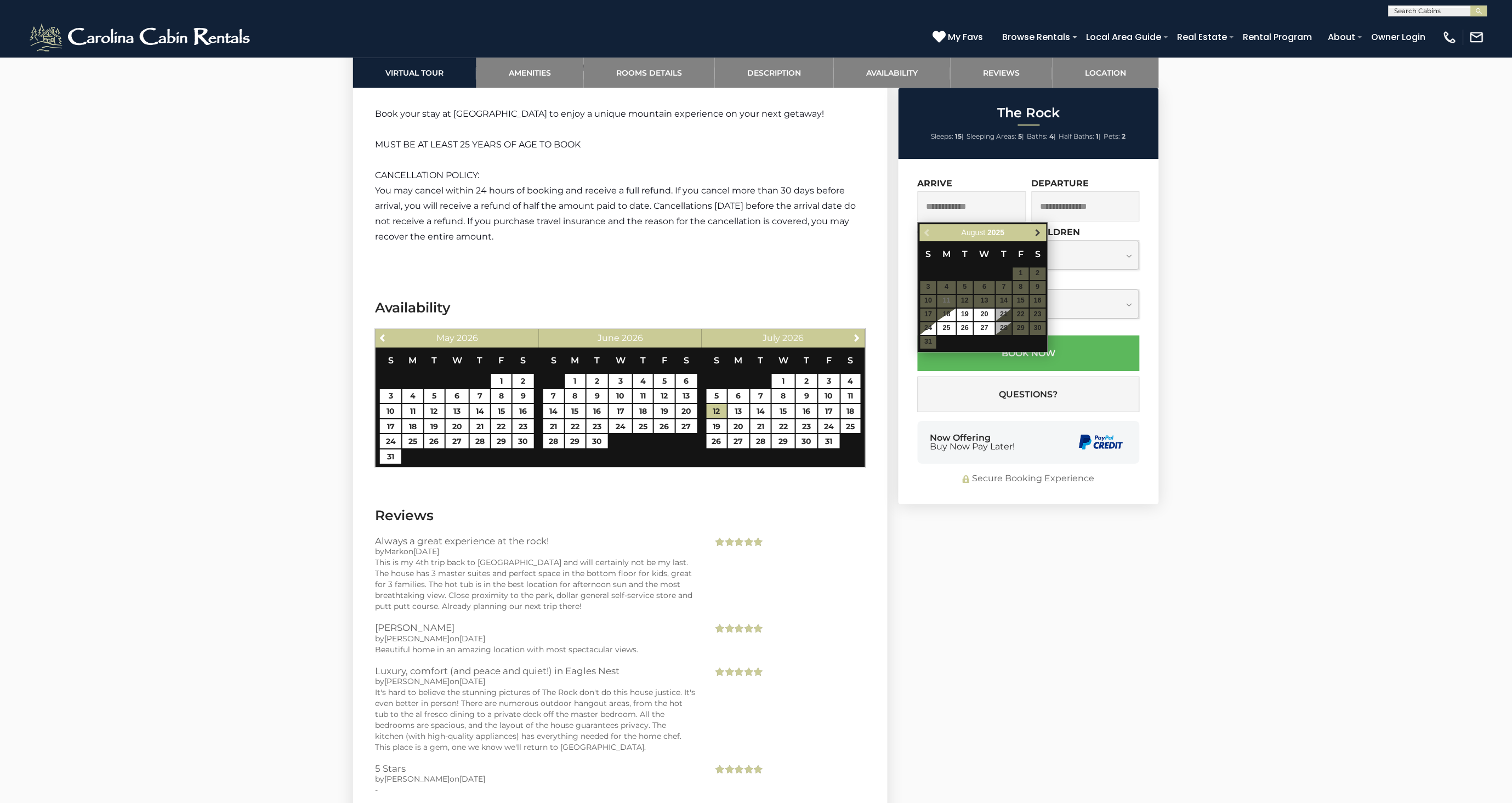
click at [1037, 232] on span "Next" at bounding box center [1038, 232] width 8 height 8
click at [1037, 231] on span "Next" at bounding box center [1038, 232] width 8 height 8
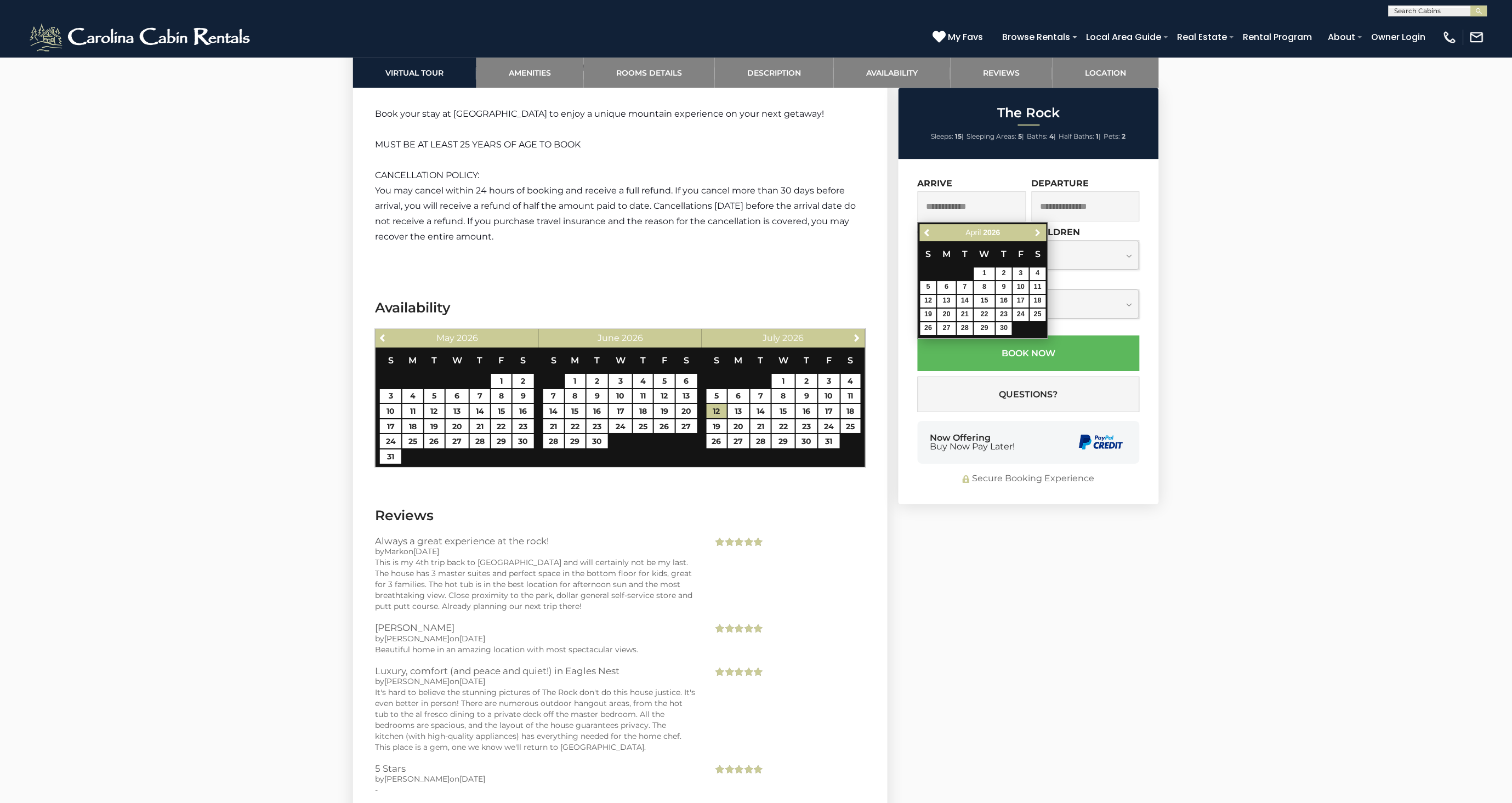
click at [1037, 231] on span "Next" at bounding box center [1038, 232] width 8 height 8
click at [924, 303] on link "12" at bounding box center [928, 301] width 16 height 12
type input "**********"
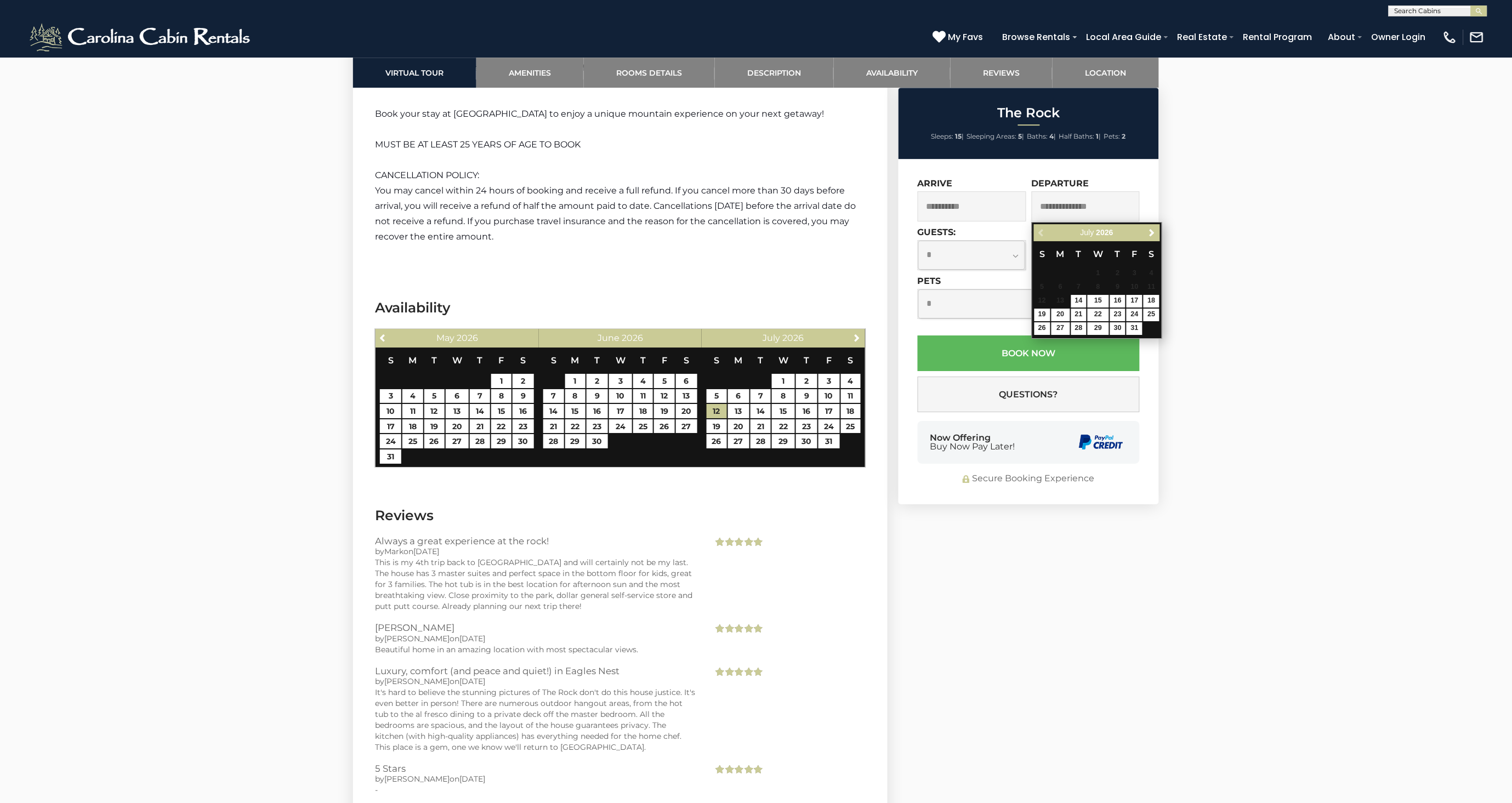
click at [731, 168] on p "CANCELLATION POLICY:" at bounding box center [620, 176] width 490 height 15
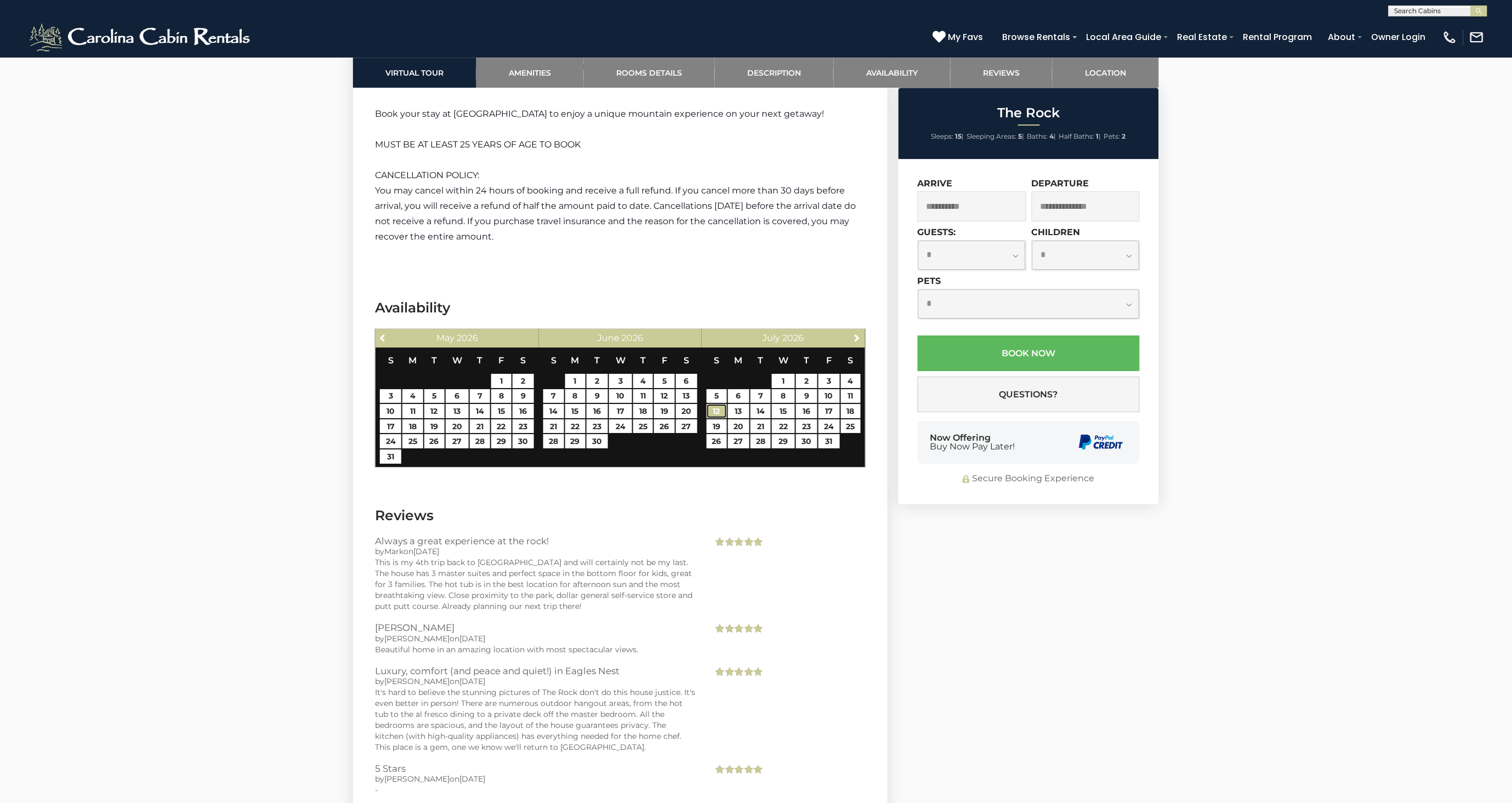
click at [718, 404] on link "12" at bounding box center [717, 411] width 20 height 15
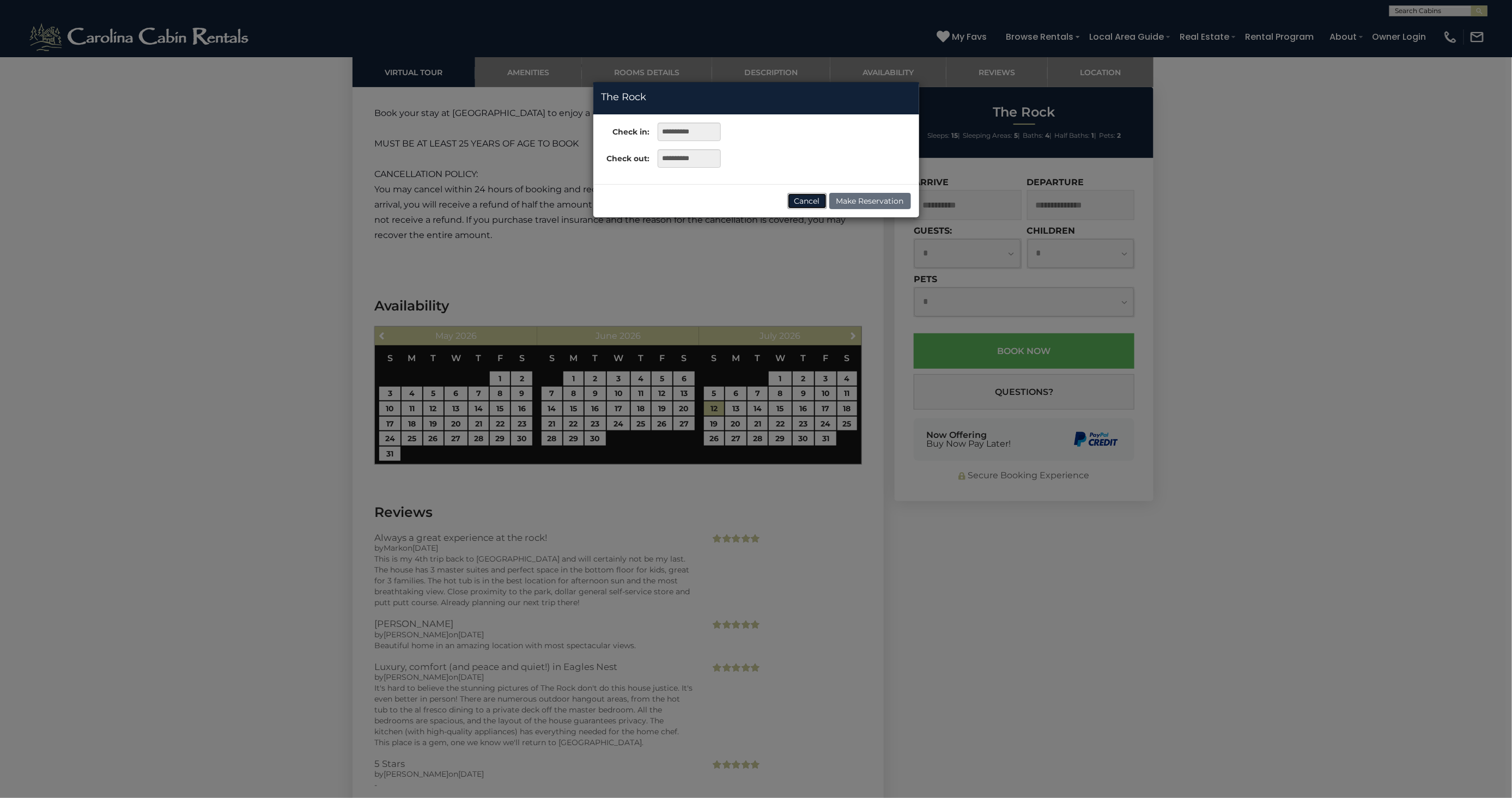
click at [801, 203] on button "Cancel" at bounding box center [807, 200] width 40 height 16
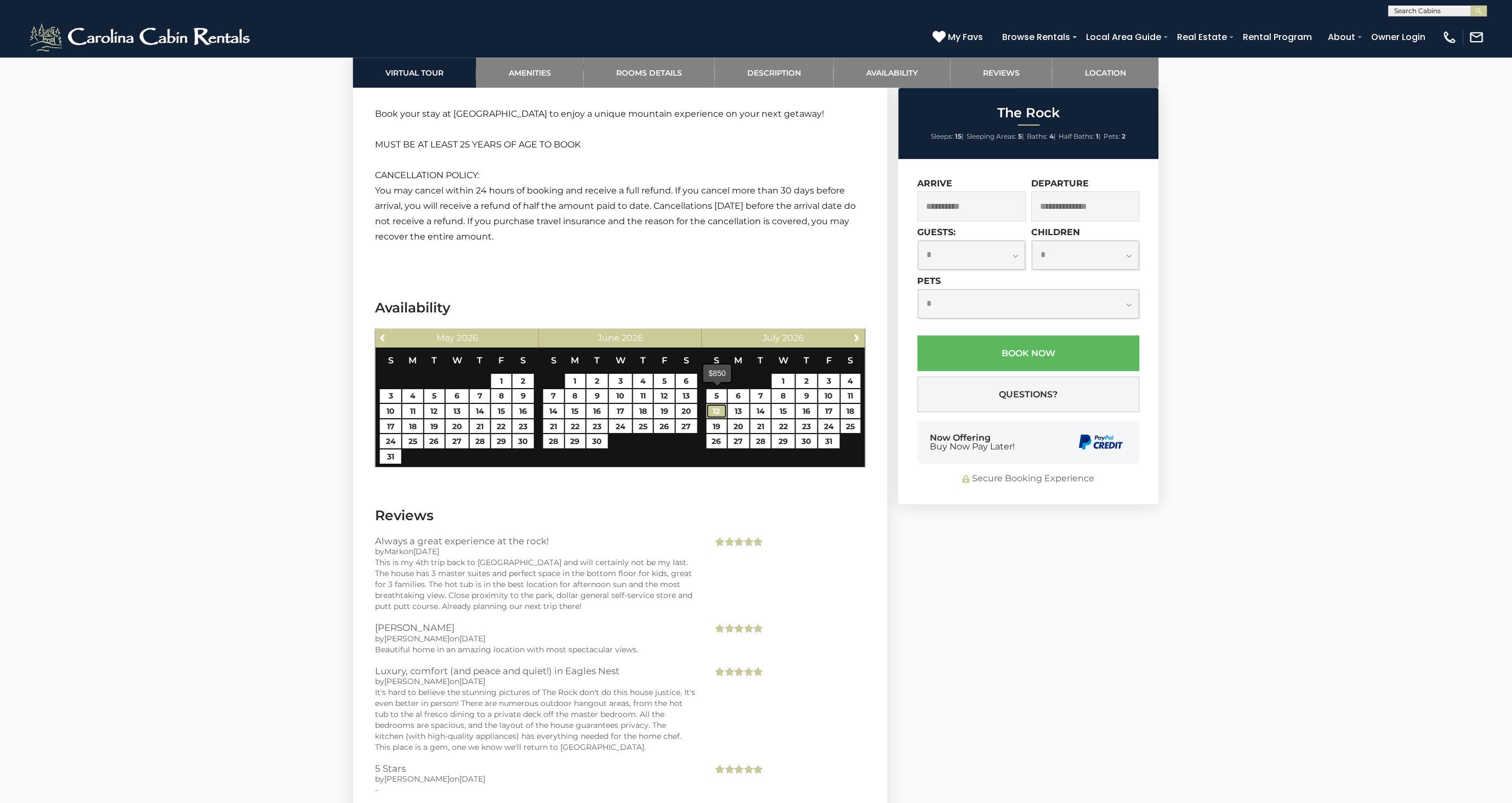
click at [711, 404] on link "12" at bounding box center [717, 411] width 20 height 15
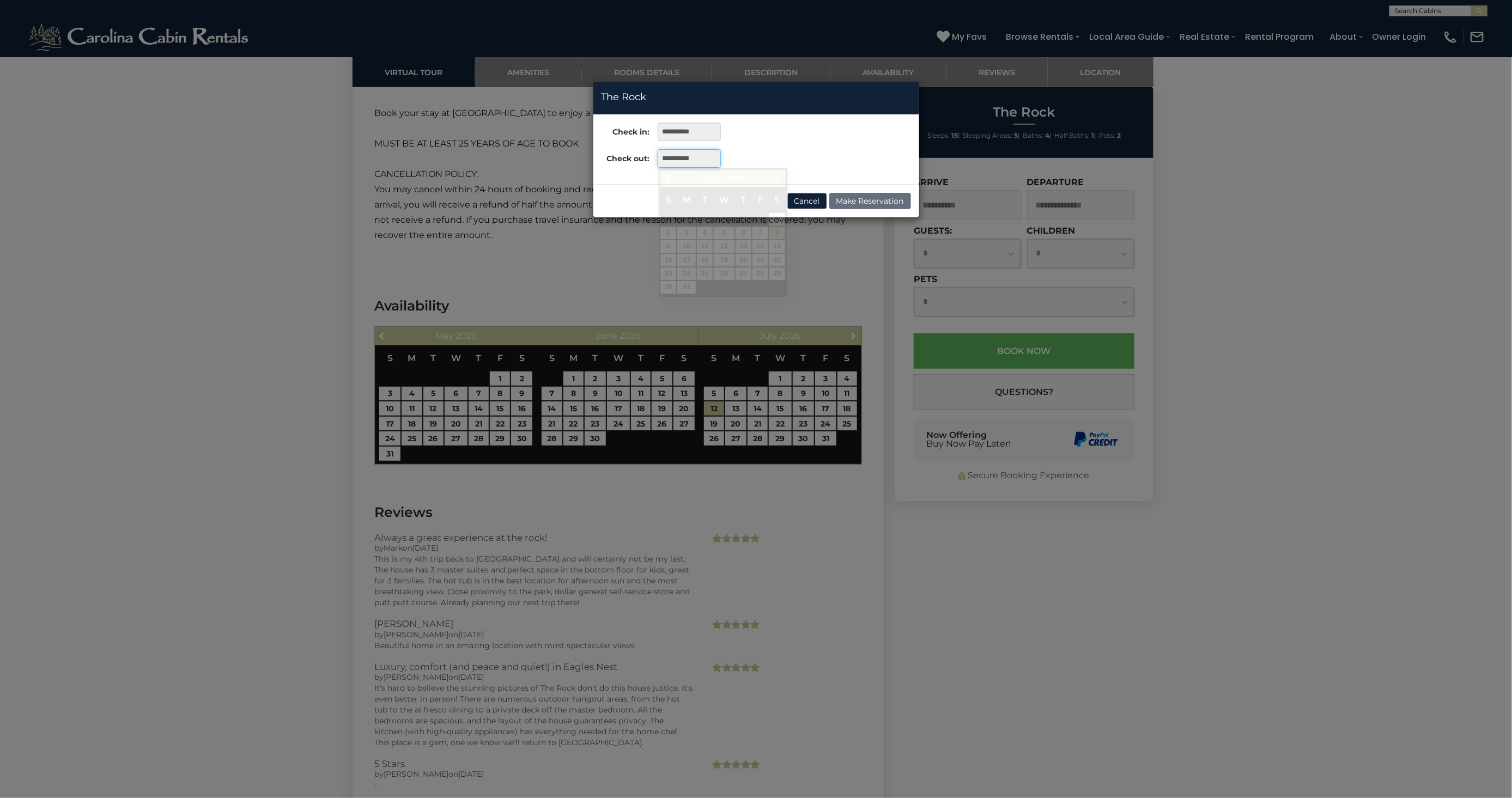
click at [694, 165] on input "**********" at bounding box center [689, 158] width 63 height 18
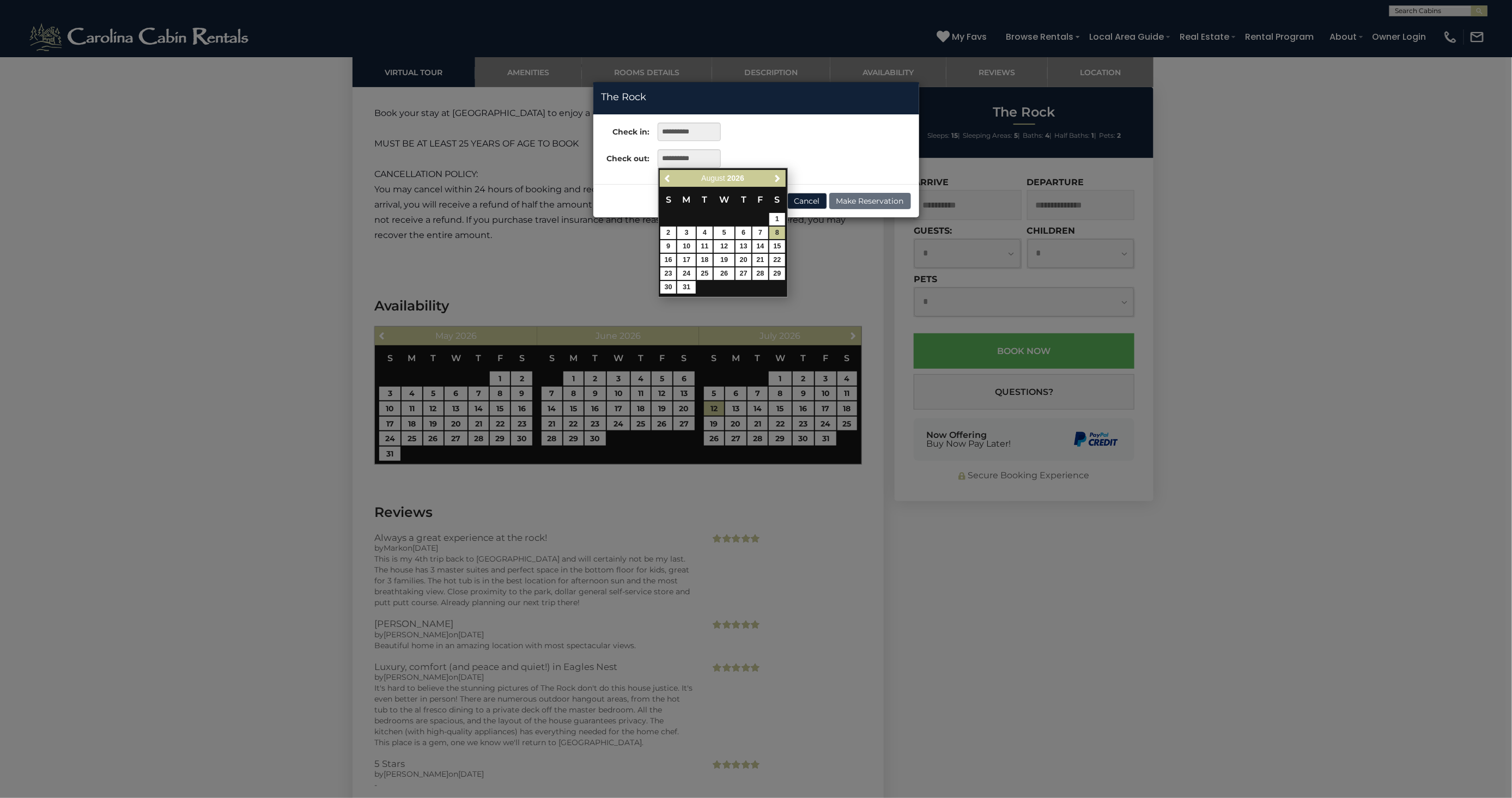
click at [864, 133] on div "**********" at bounding box center [756, 149] width 326 height 54
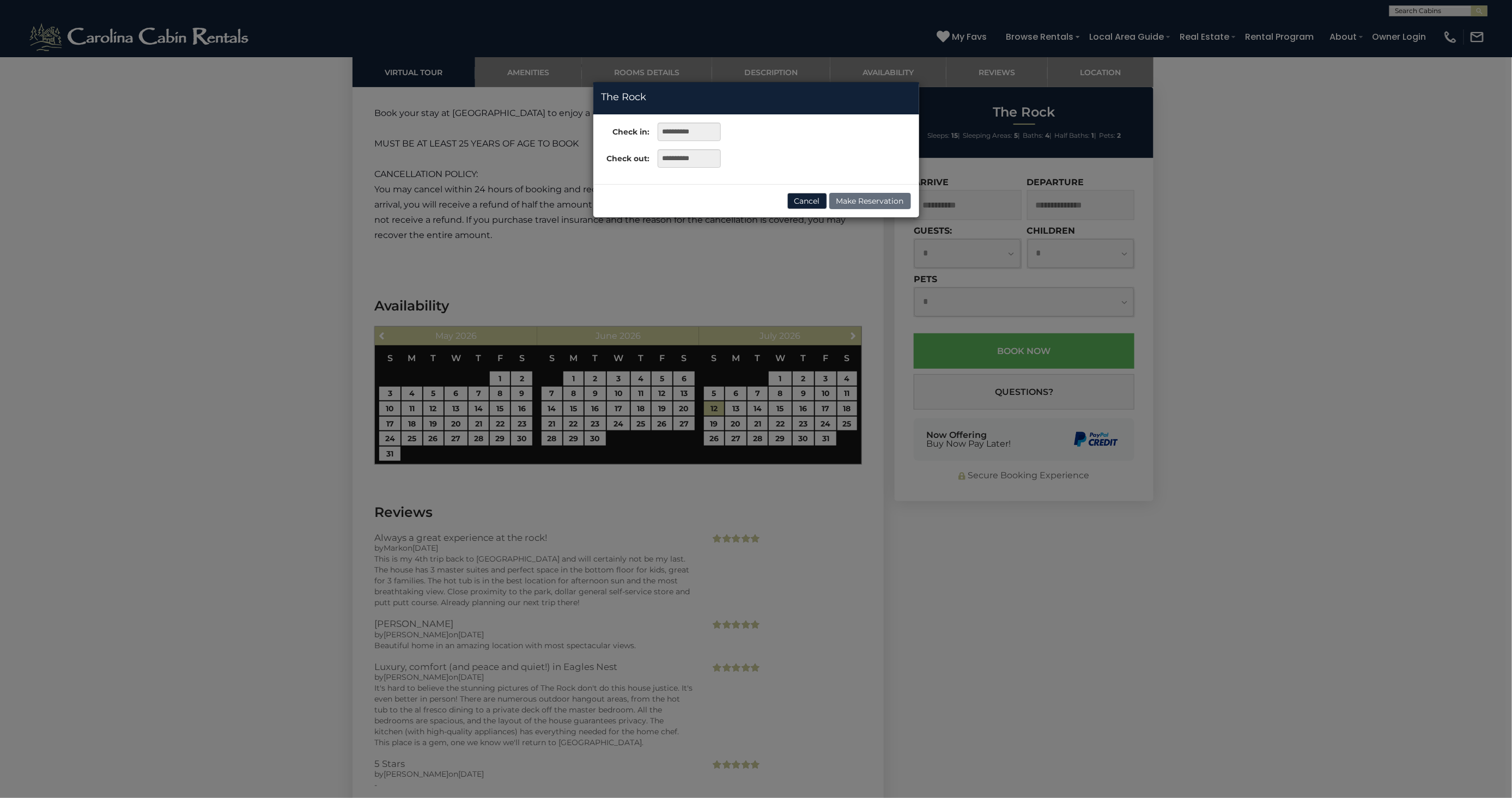
click at [814, 179] on div "**********" at bounding box center [756, 149] width 326 height 70
click at [807, 204] on button "Cancel" at bounding box center [807, 200] width 40 height 16
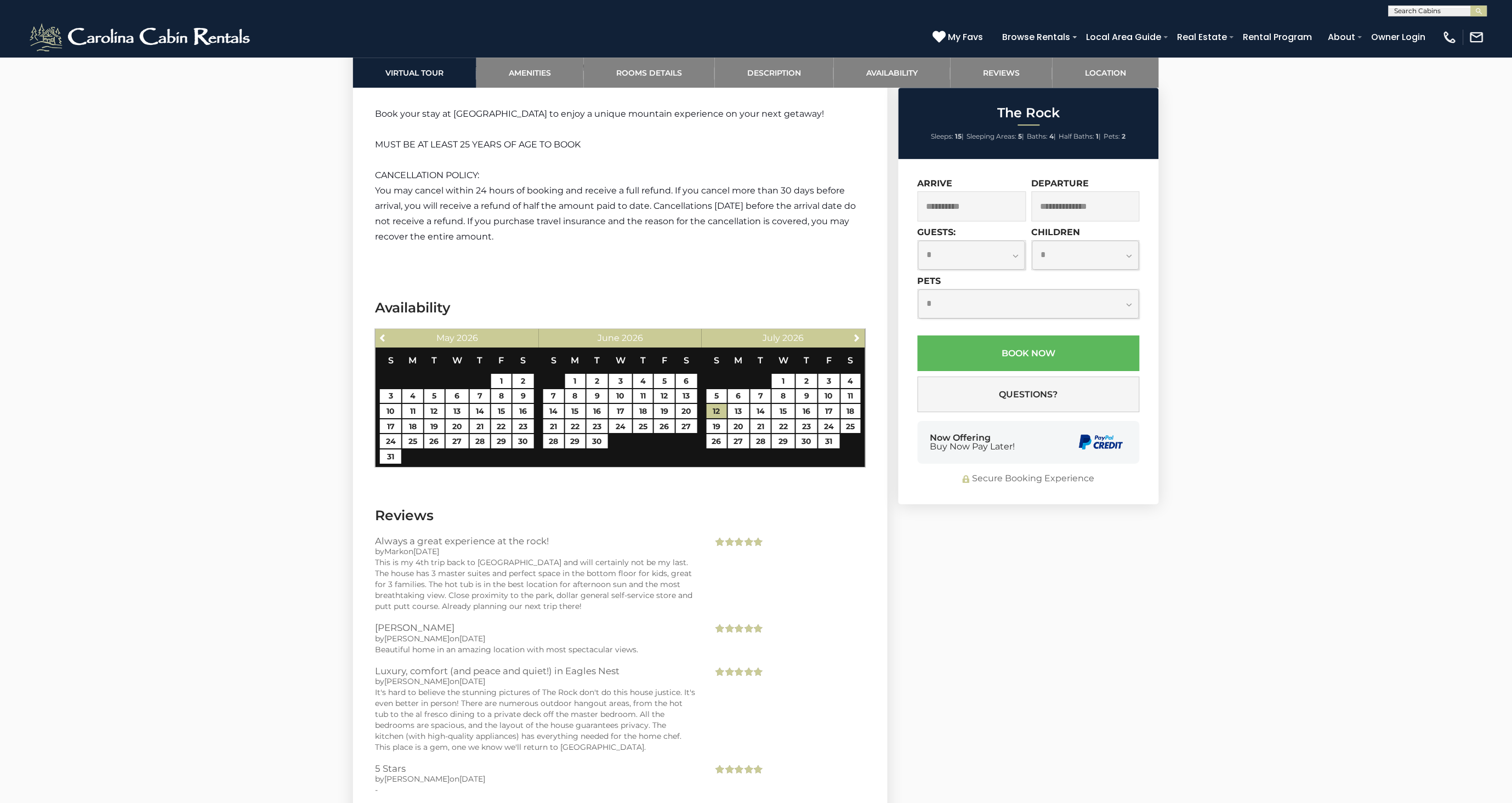
click at [1038, 202] on input "text" at bounding box center [1085, 206] width 109 height 30
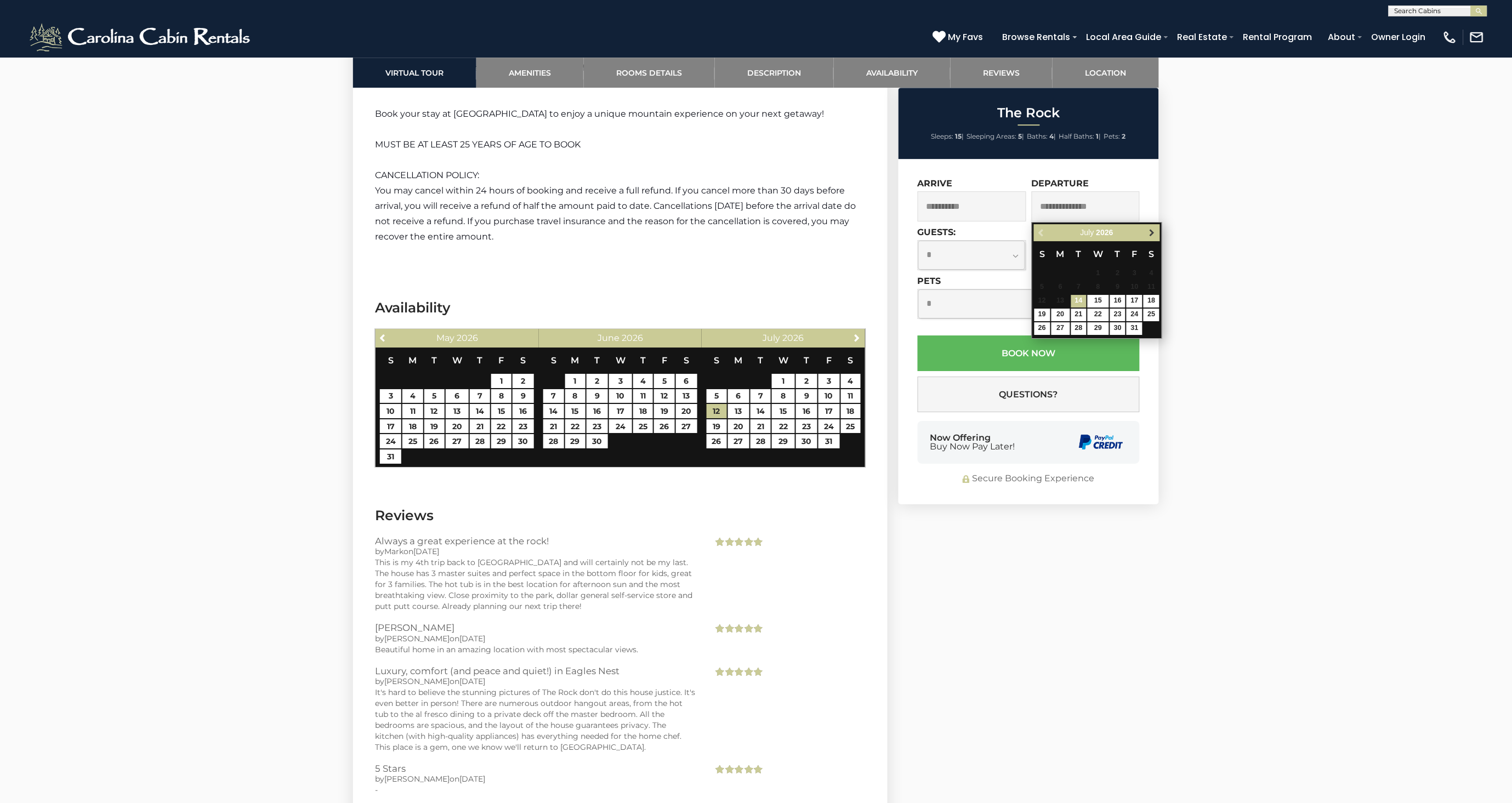
click at [1151, 233] on span "Next" at bounding box center [1152, 232] width 8 height 8
click at [1148, 286] on link "8" at bounding box center [1151, 287] width 16 height 12
type input "**********"
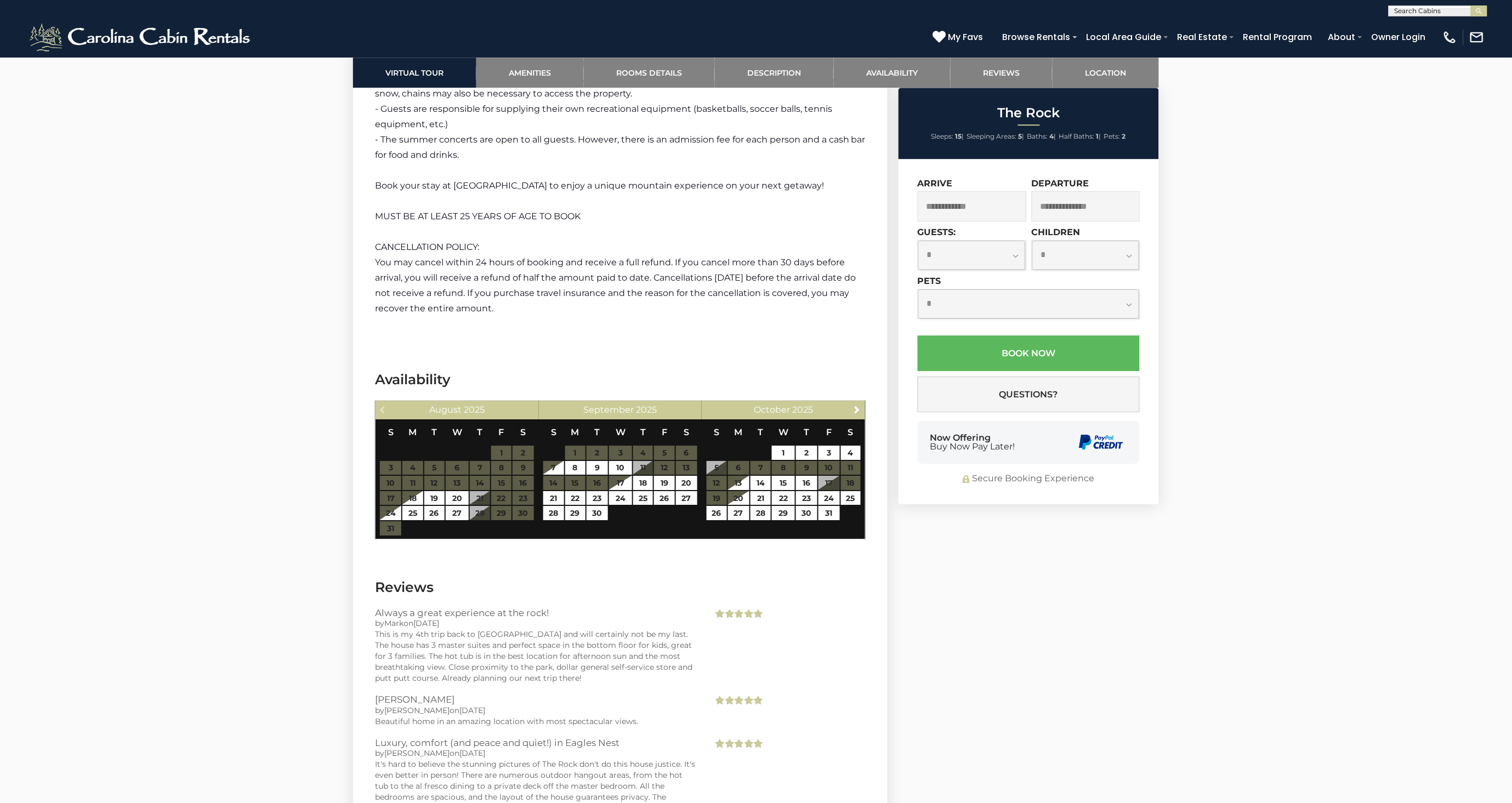
scroll to position [2984, 0]
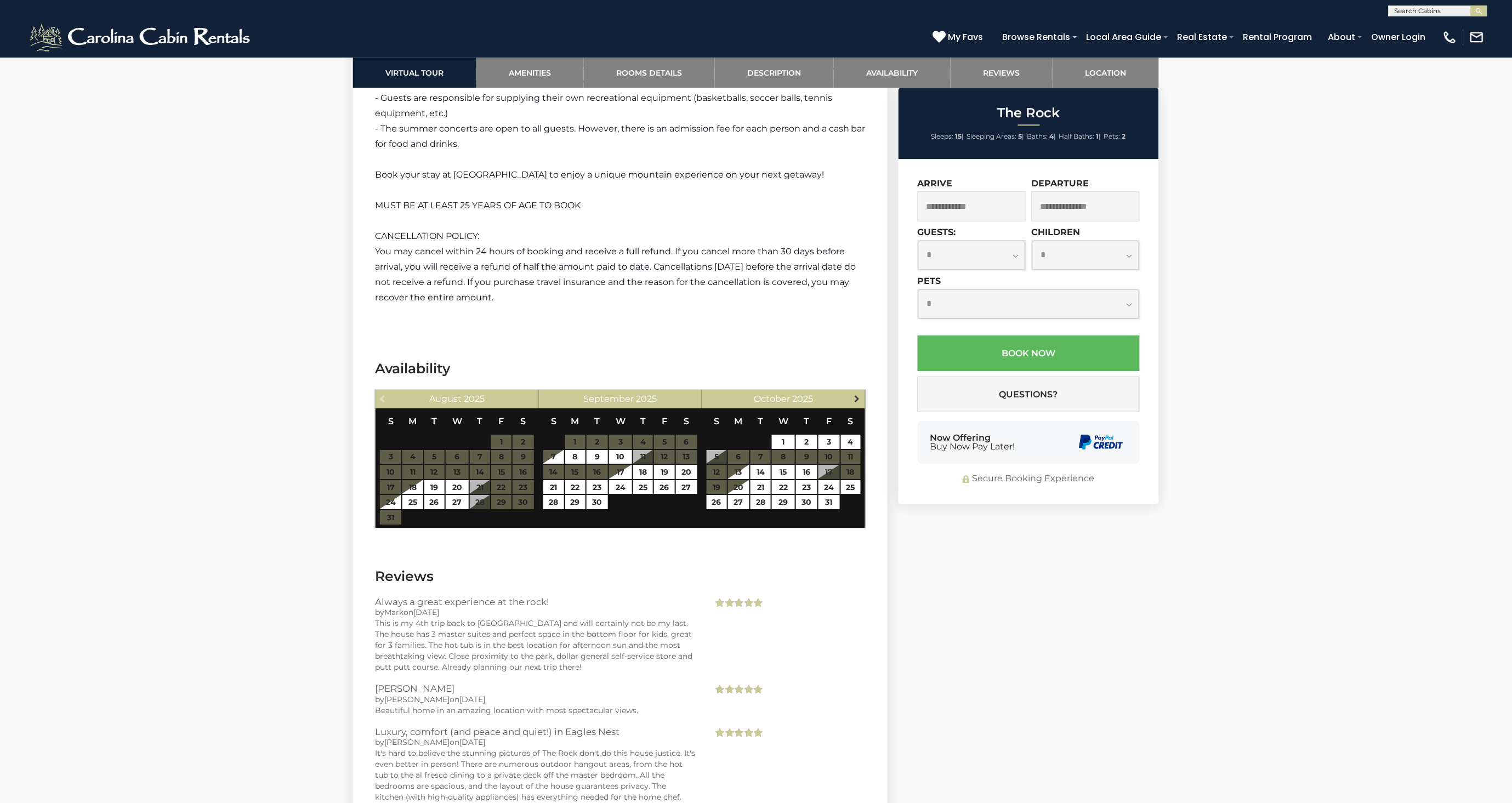
click at [853, 394] on span "Next" at bounding box center [856, 398] width 8 height 8
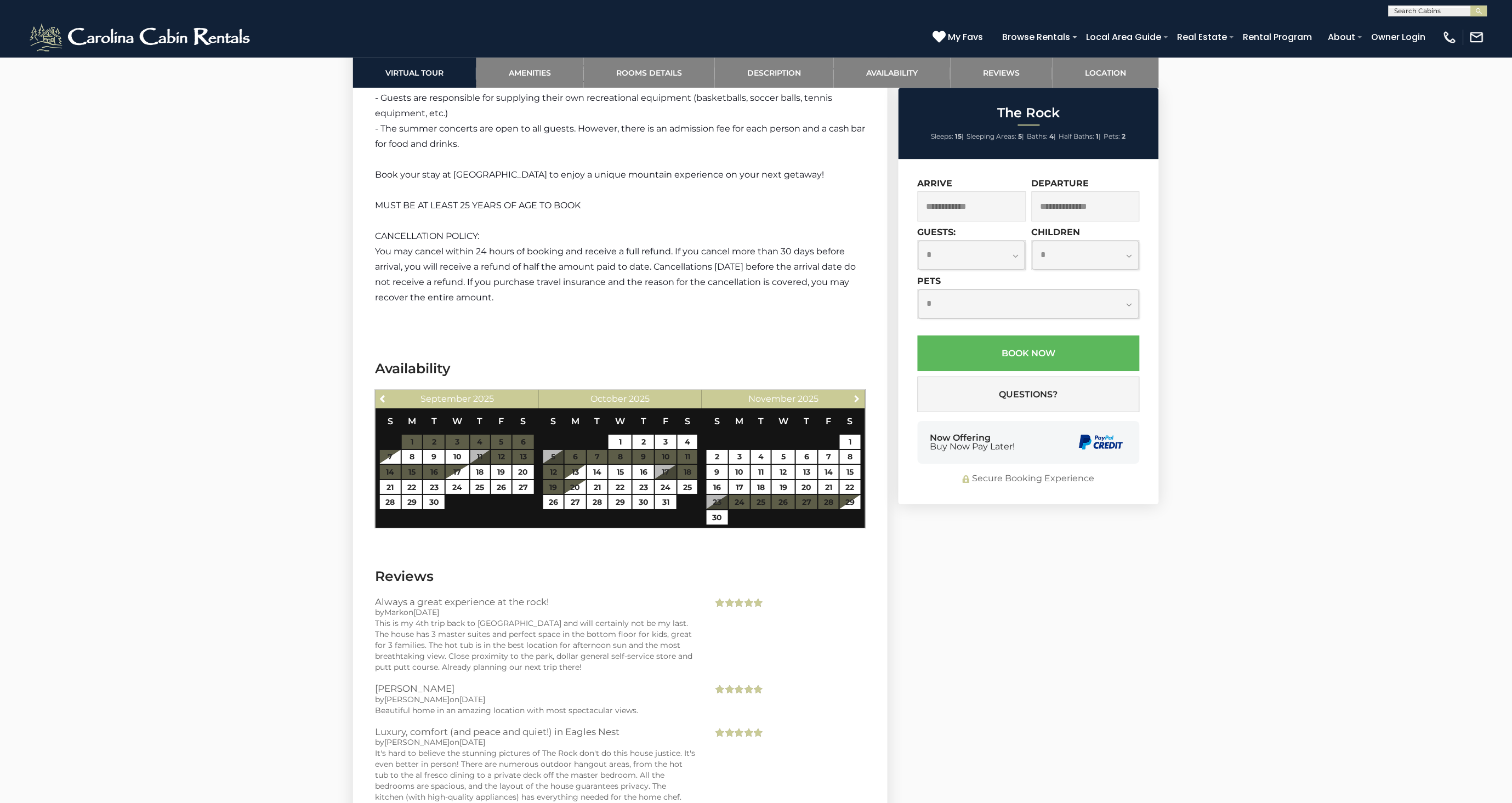
click at [853, 394] on span "Next" at bounding box center [856, 398] width 8 height 8
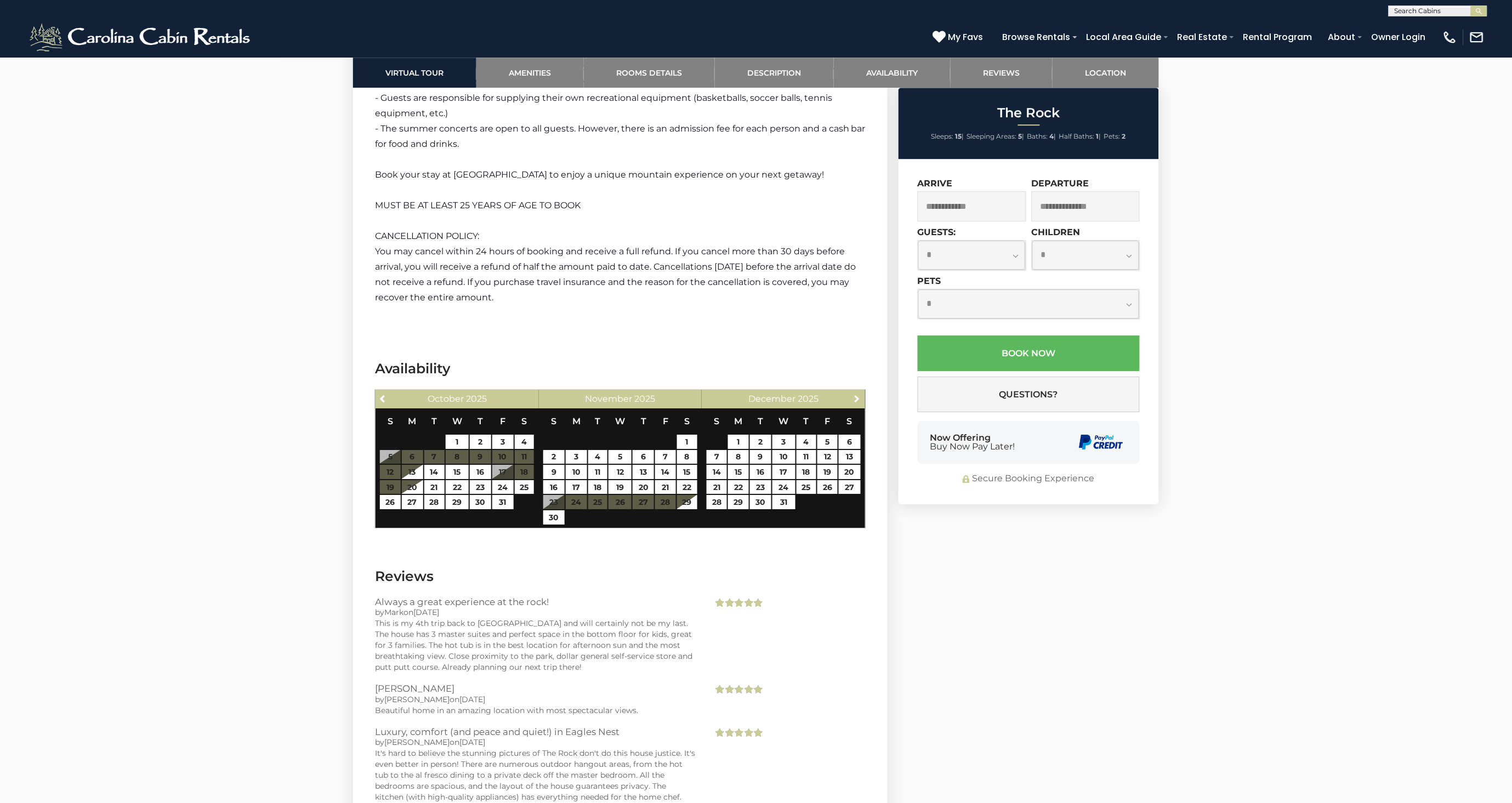
click at [853, 394] on span "Next" at bounding box center [856, 398] width 8 height 8
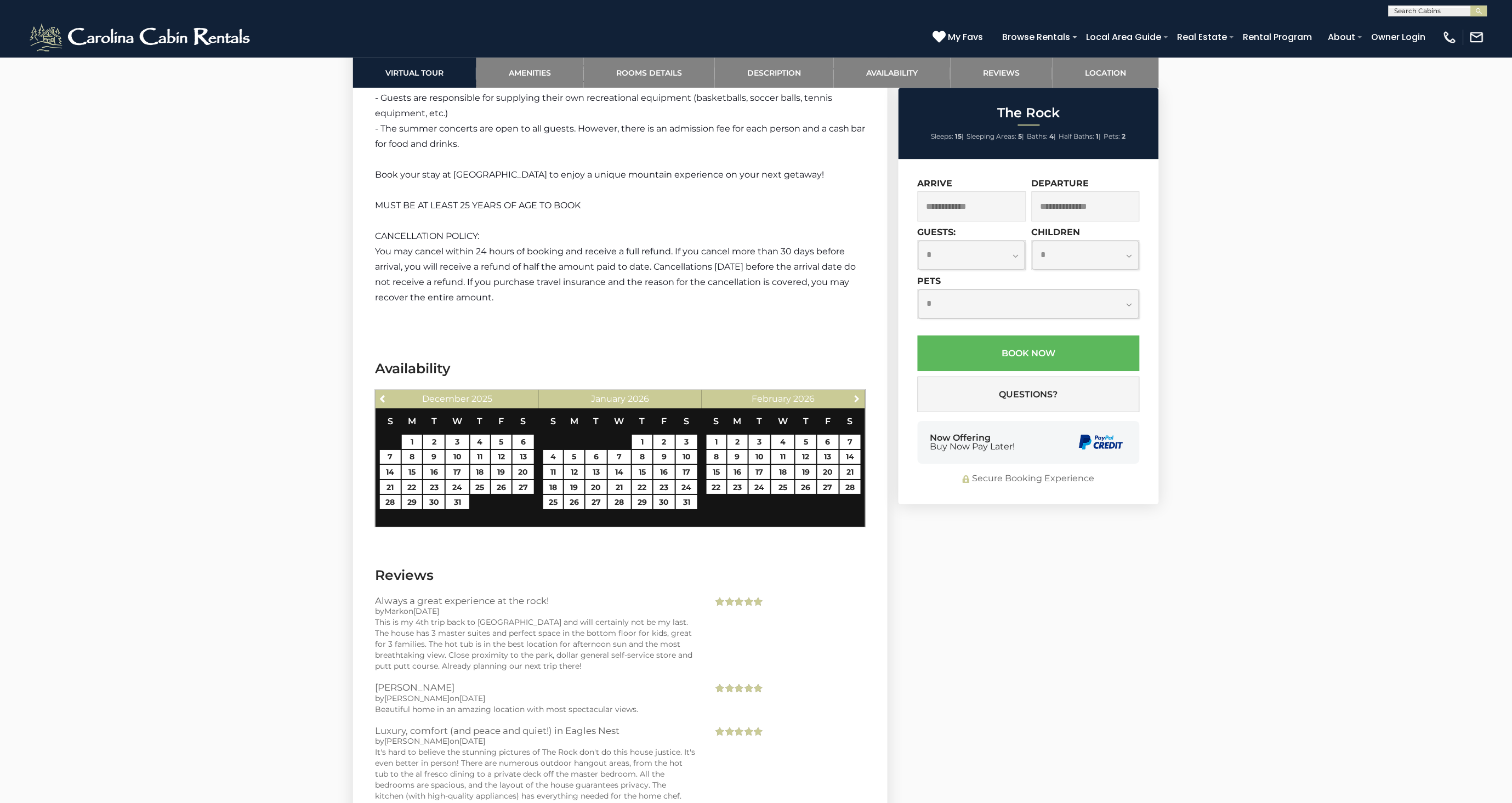
click at [853, 394] on span "Next" at bounding box center [856, 398] width 8 height 8
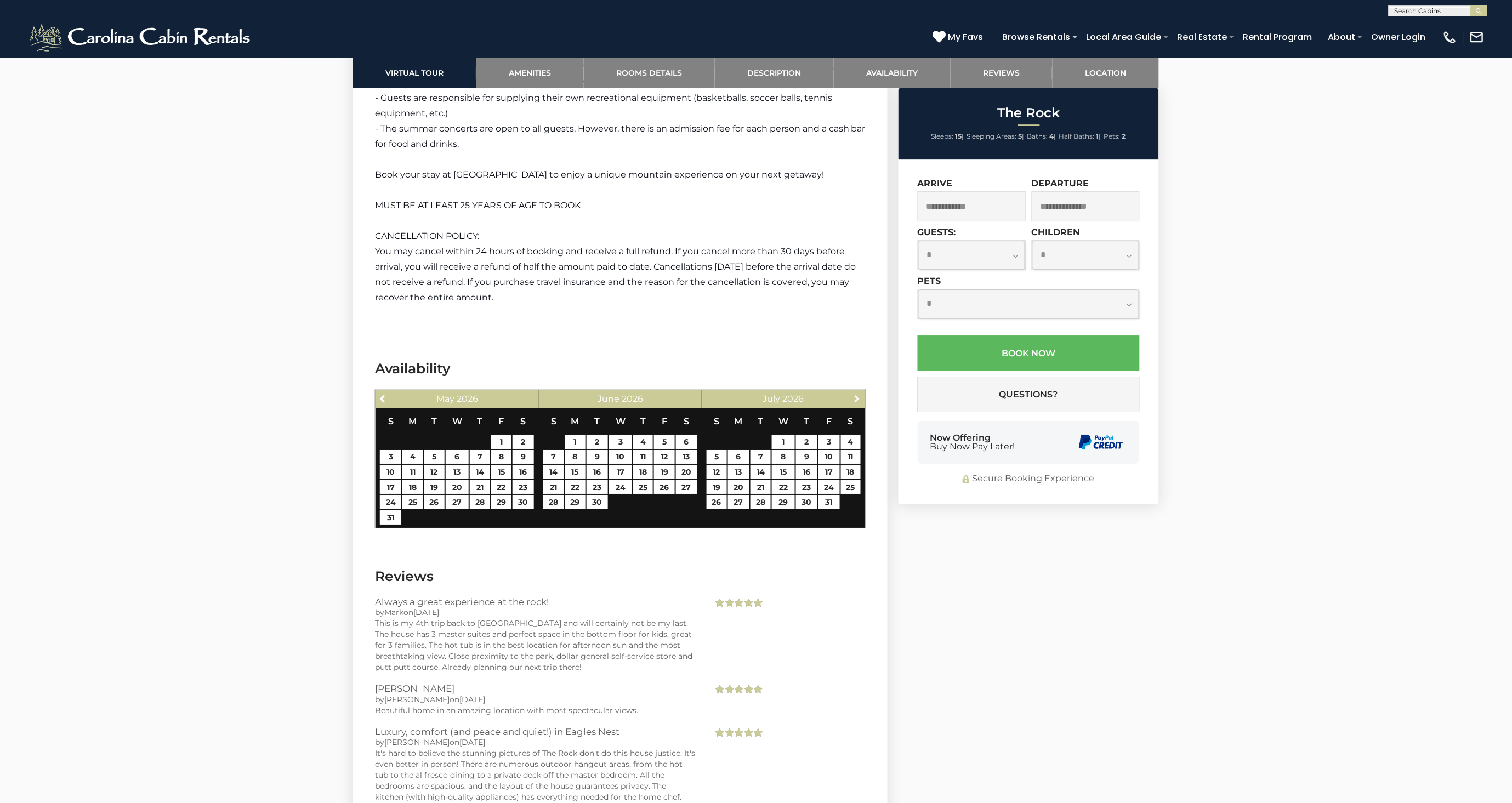
click at [853, 394] on span "Next" at bounding box center [856, 398] width 8 height 8
